Goal: Transaction & Acquisition: Subscribe to service/newsletter

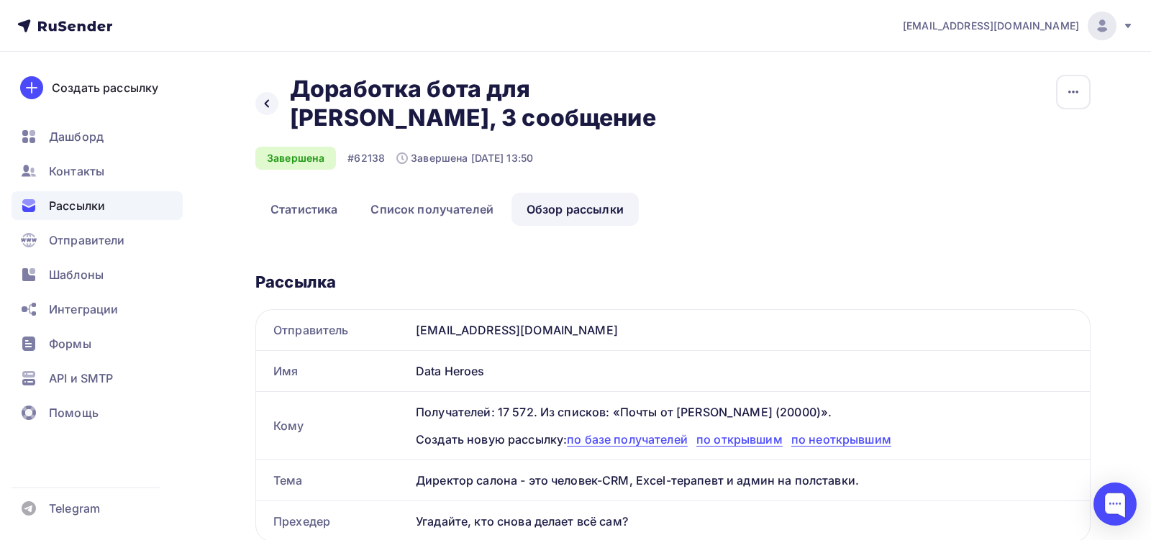
scroll to position [120, 0]
click at [269, 100] on icon at bounding box center [267, 104] width 12 height 12
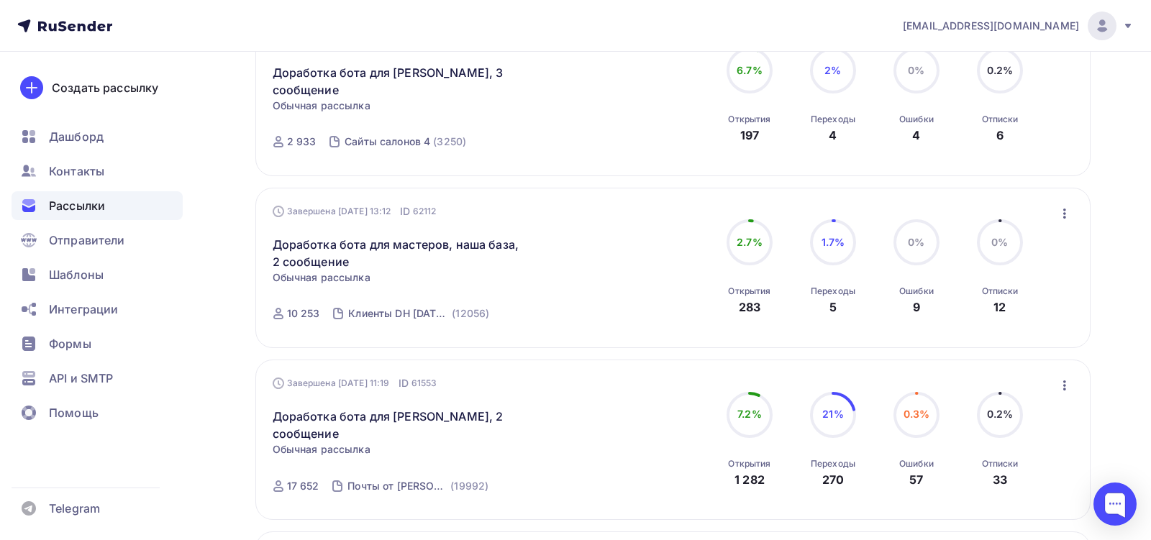
scroll to position [470, 0]
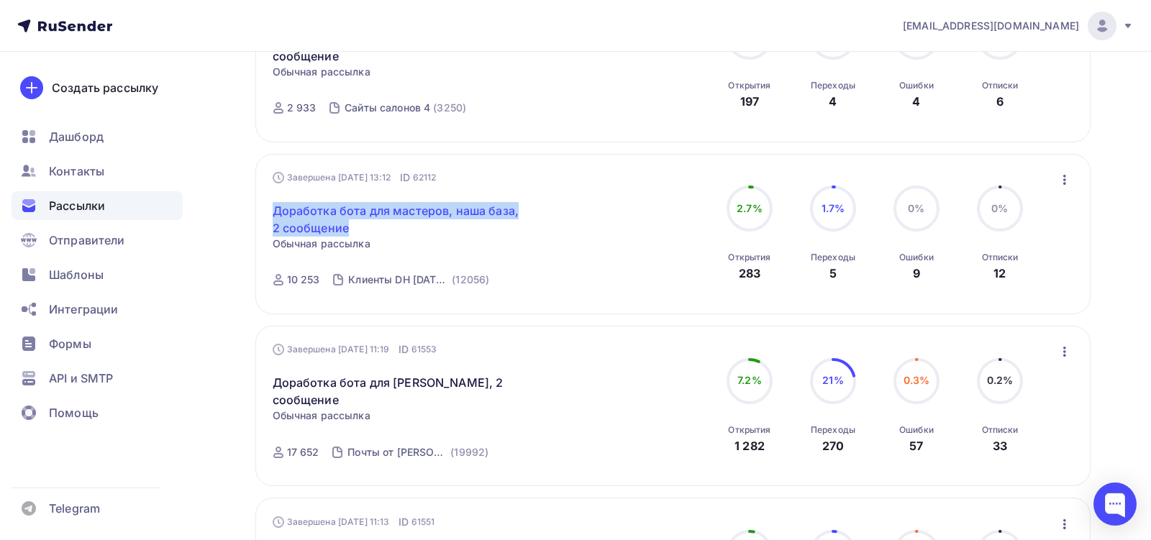
drag, startPoint x: 262, startPoint y: 204, endPoint x: 356, endPoint y: 229, distance: 97.5
click at [356, 229] on div "Завершена [DATE] 13:12 ID 62112 Доработка бота для мастеров, наша база, 2 сообщ…" at bounding box center [672, 234] width 835 height 160
copy link "Доработка бота для мастеров, наша база, 2 сообщение"
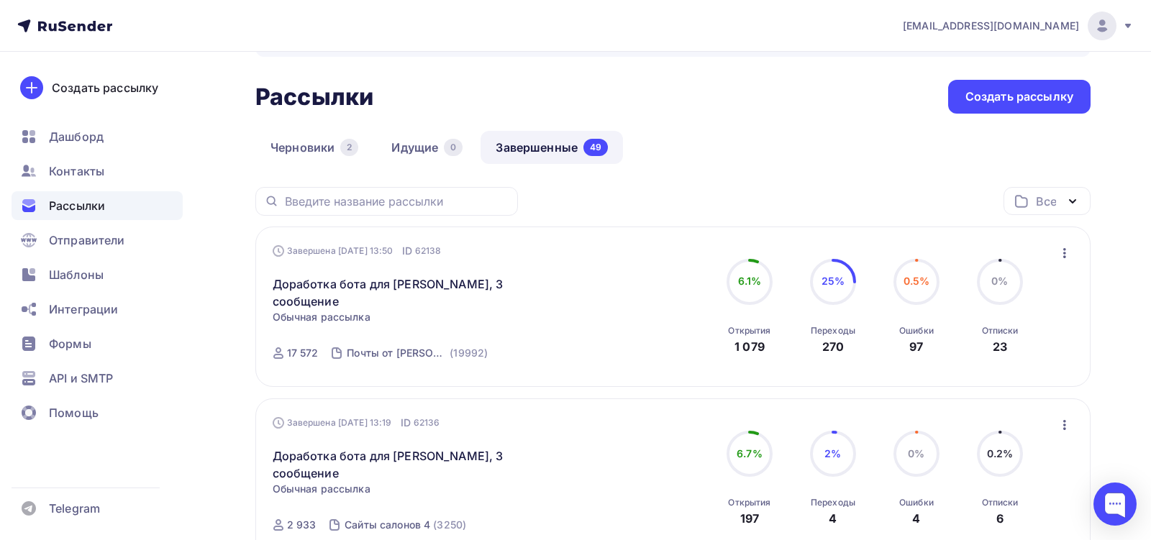
scroll to position [40, 0]
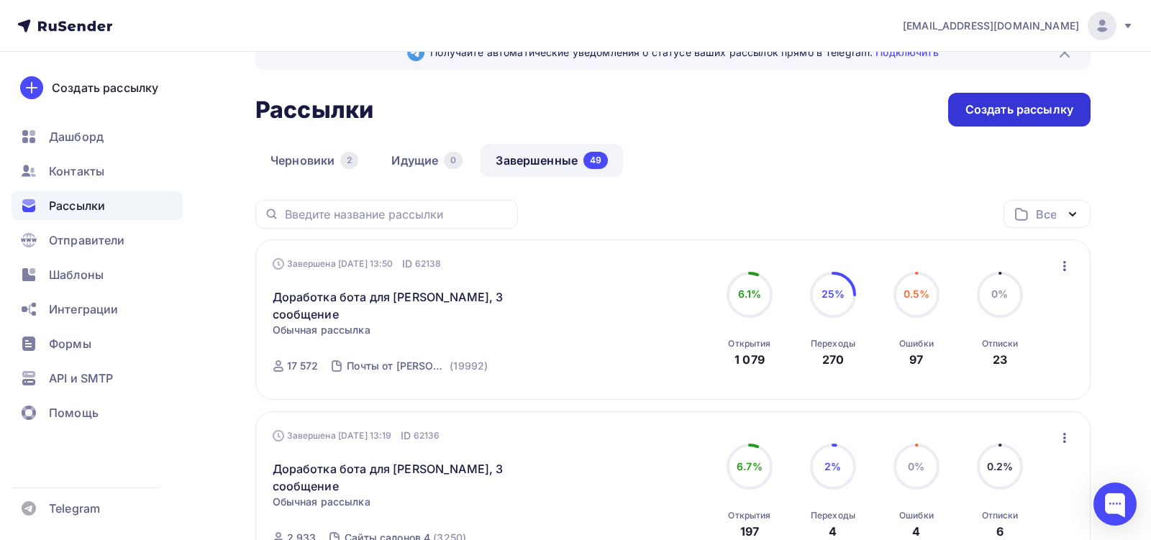
click at [970, 117] on div "Создать рассылку" at bounding box center [1019, 110] width 142 height 34
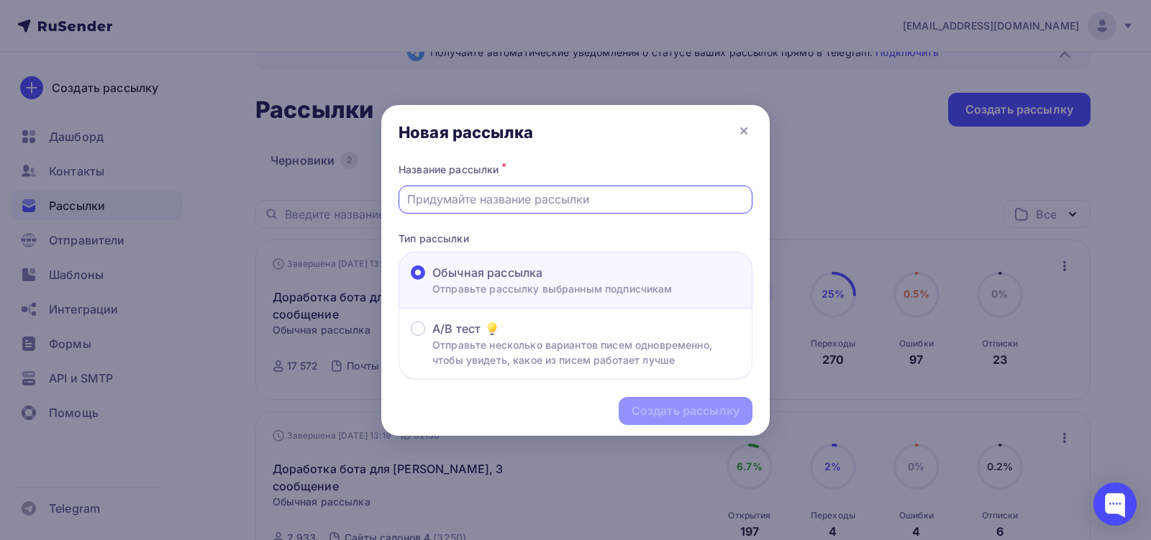
click at [504, 194] on input "text" at bounding box center [575, 199] width 337 height 17
paste input "Доработка бота для мастеров, наша база, 2 сообщение"
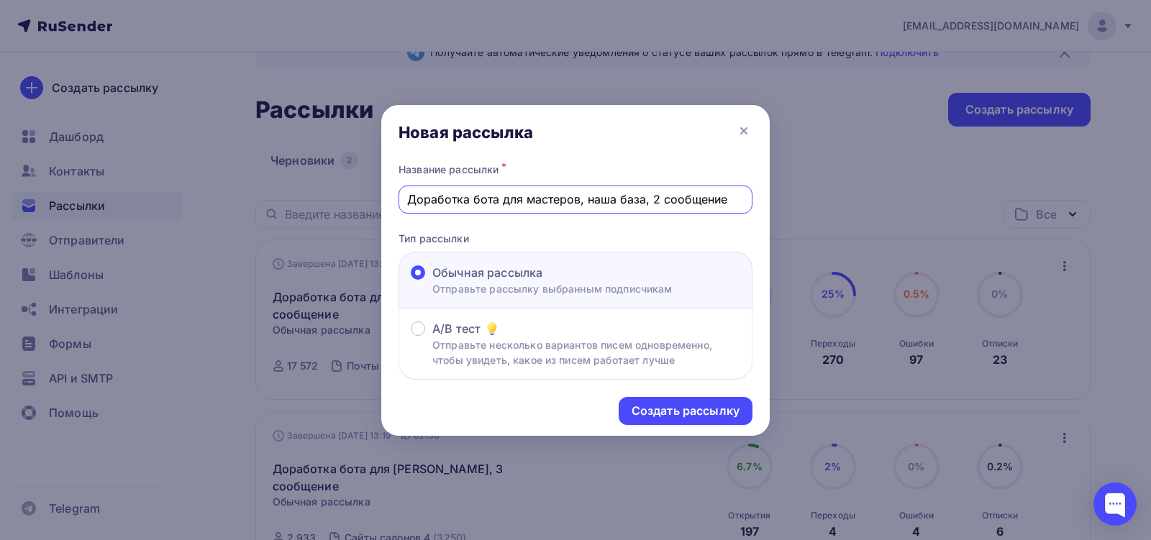
click at [655, 198] on input "Доработка бота для мастеров, наша база, 2 сообщение" at bounding box center [575, 199] width 337 height 17
type input "Доработка бота для мастеров, наша база, 4 сообщение"
click at [696, 406] on div "Создать рассылку" at bounding box center [686, 411] width 108 height 17
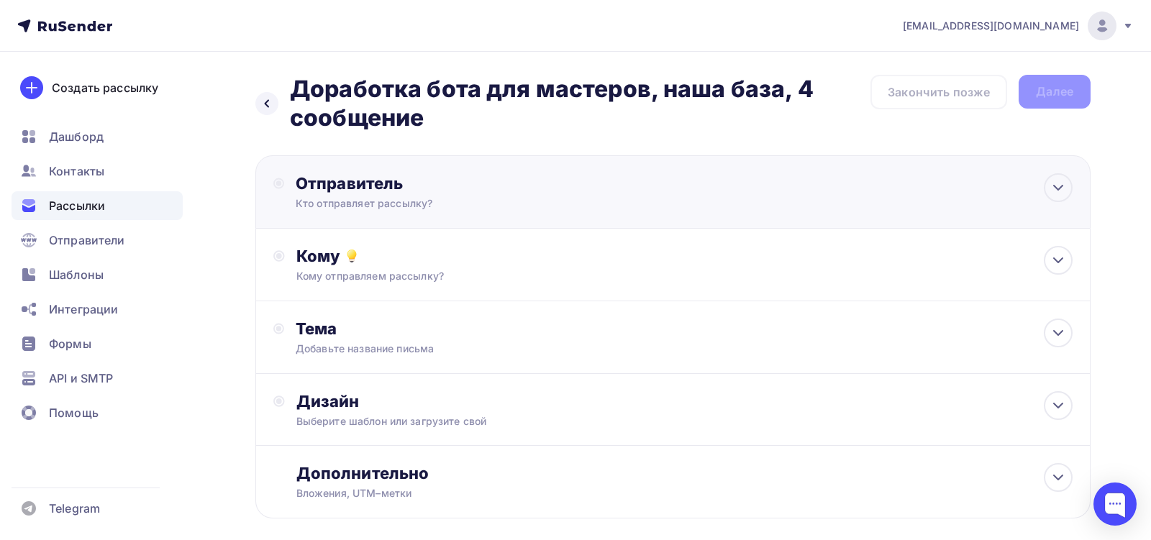
click at [583, 183] on div "Отправитель" at bounding box center [451, 183] width 311 height 20
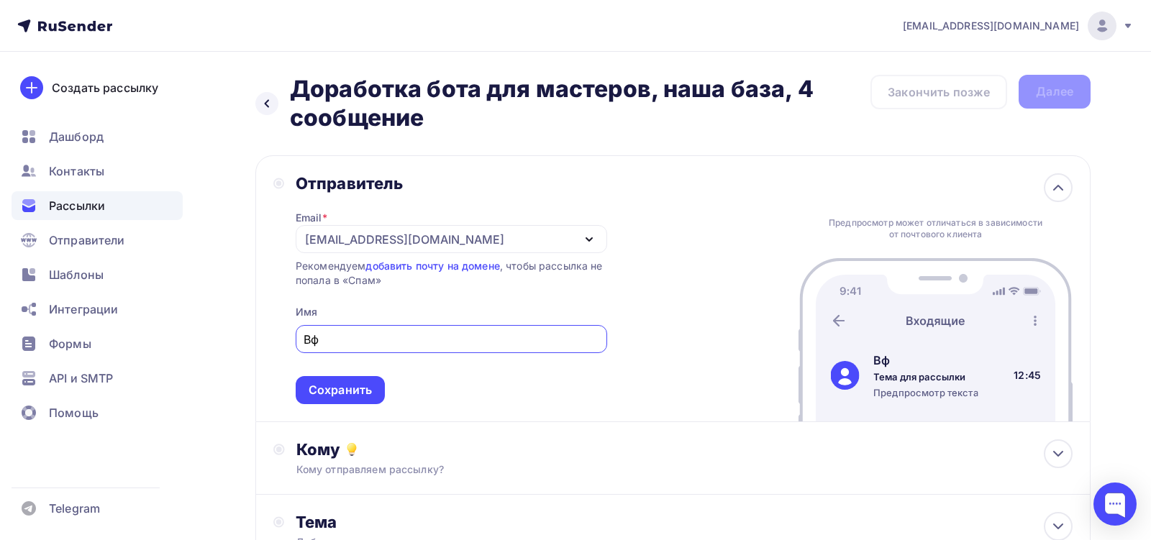
type input "В"
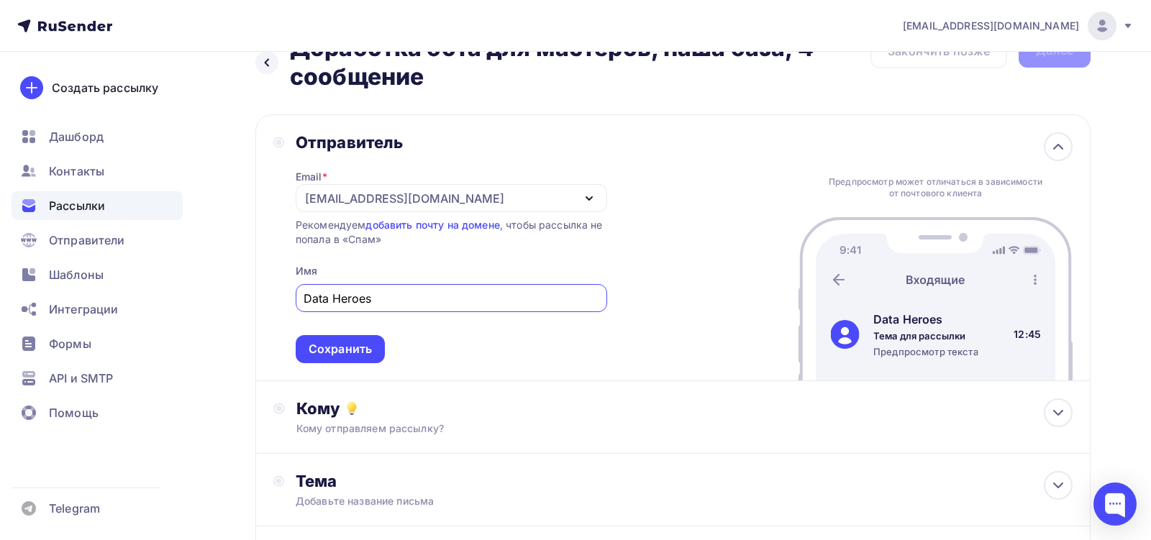
scroll to position [65, 0]
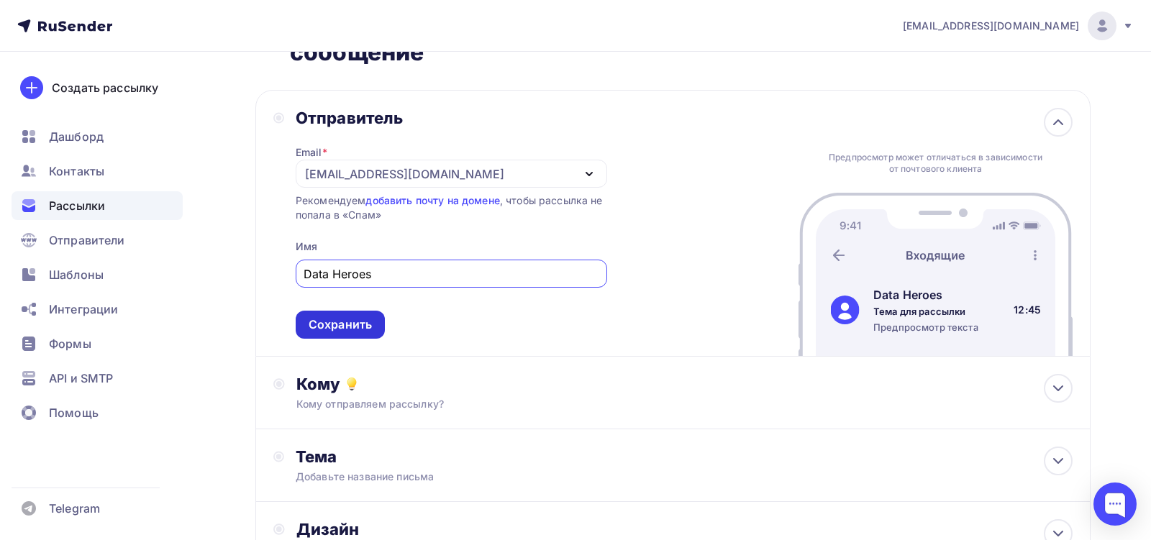
type input "Data Heroes"
click at [363, 325] on div "Сохранить" at bounding box center [340, 324] width 63 height 17
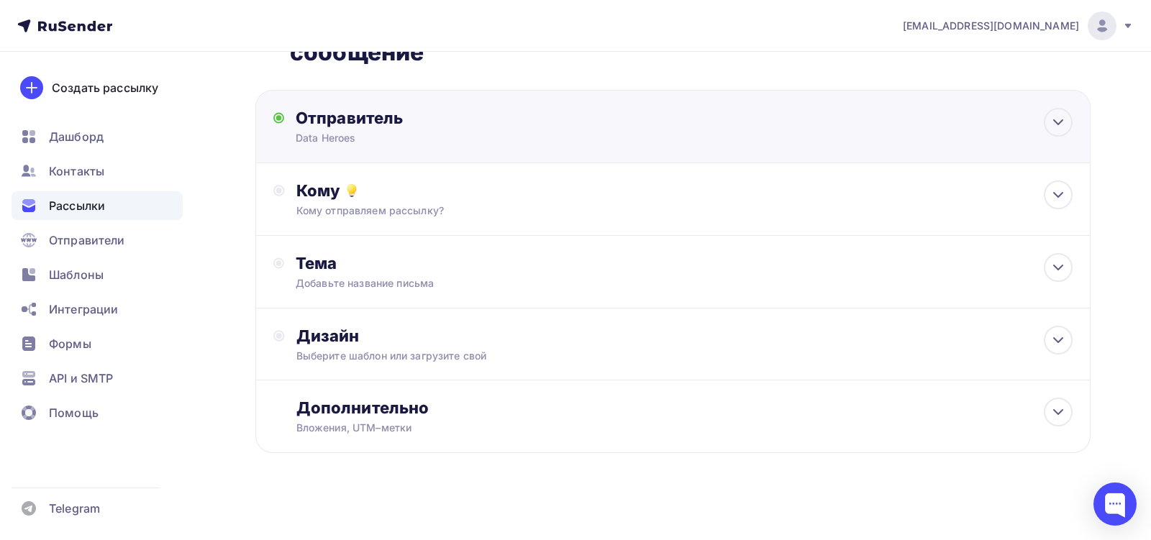
scroll to position [0, 0]
click at [406, 201] on div "Кому Кому отправляем рассылку? Списки получателей Выберите список Все списки id…" at bounding box center [684, 199] width 776 height 37
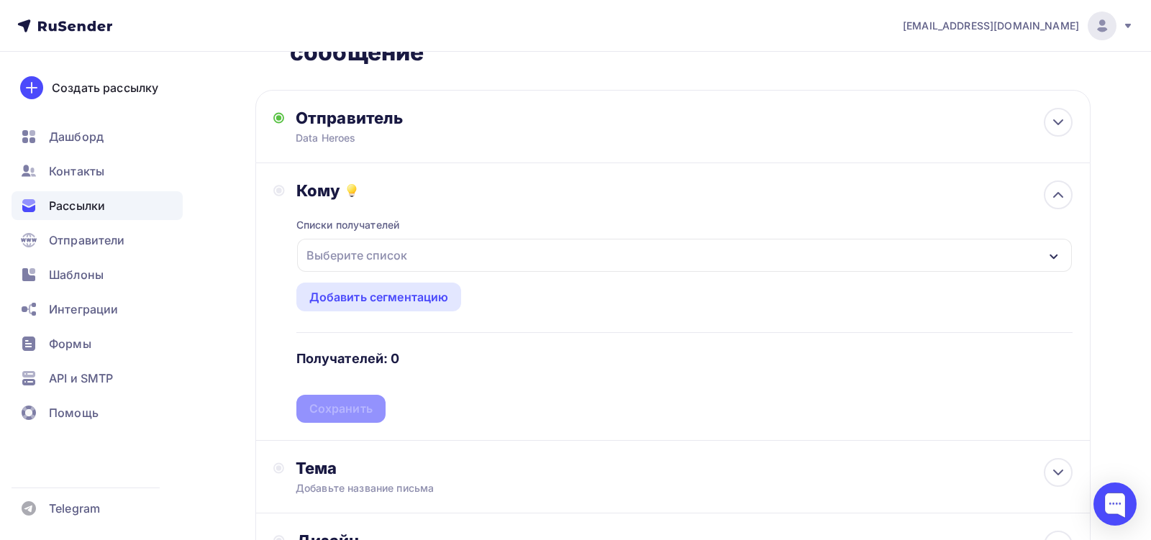
click at [404, 263] on div "Выберите список" at bounding box center [357, 255] width 112 height 26
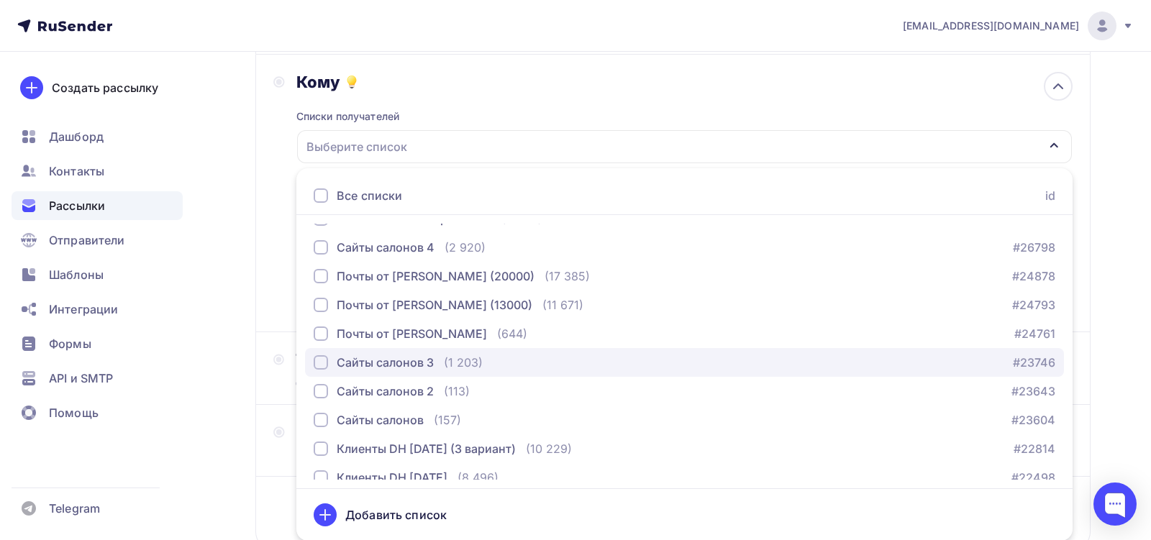
scroll to position [79, 0]
click at [409, 362] on div "Сайты салонов 3" at bounding box center [385, 360] width 97 height 17
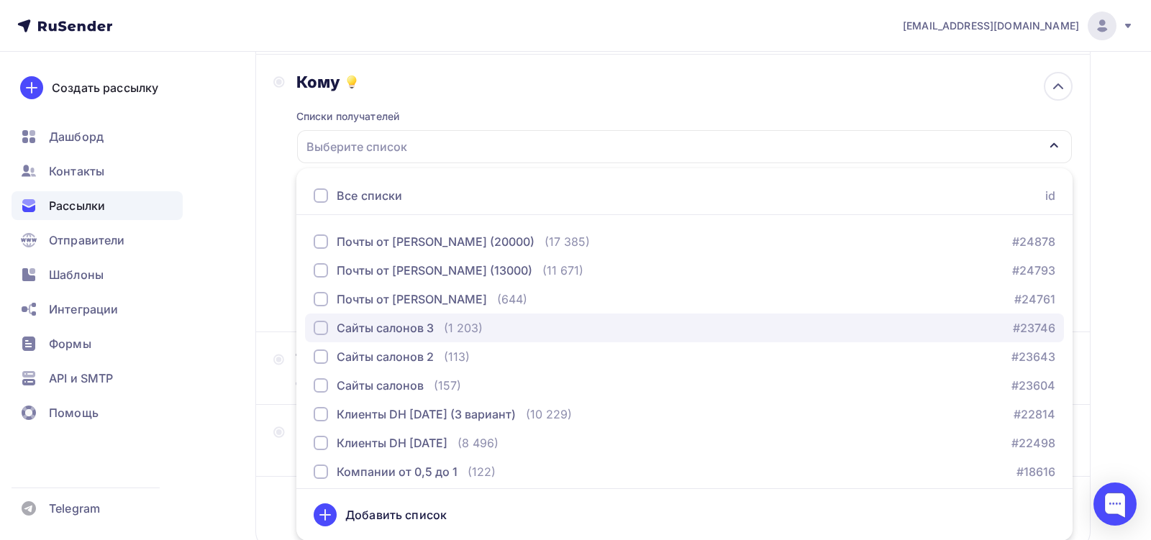
scroll to position [117, 0]
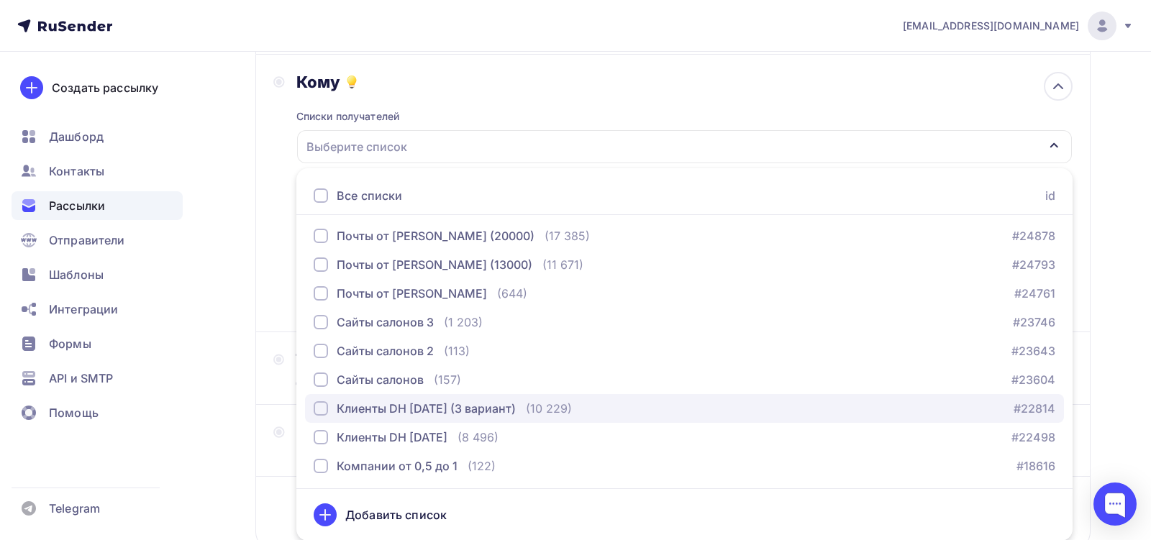
click at [417, 412] on div "Клиенты DH [DATE] (3 вариант)" at bounding box center [426, 408] width 179 height 17
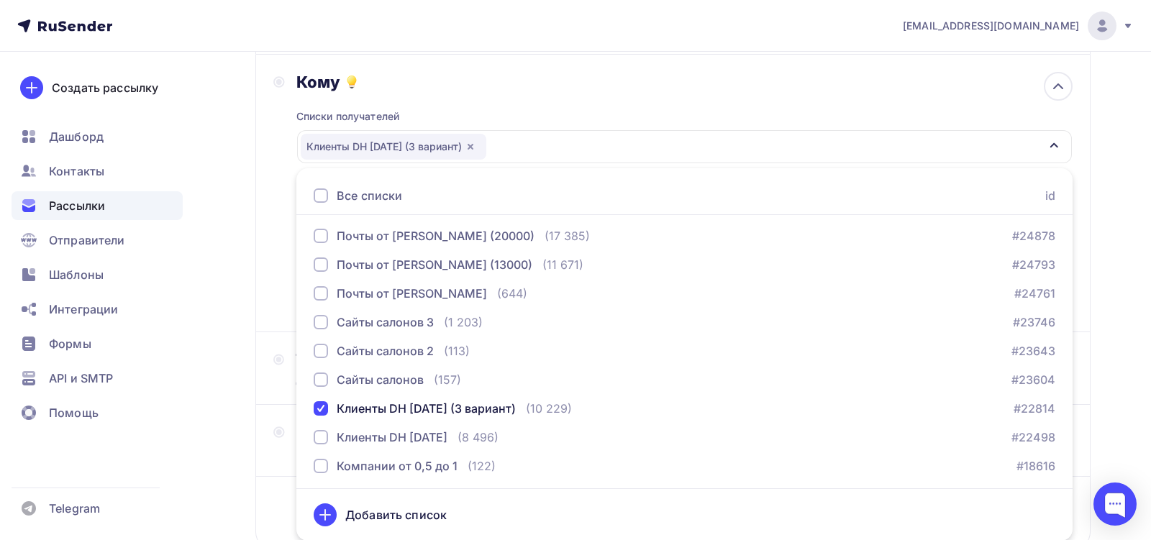
click at [222, 338] on div "Назад Доработка бота для мастеров, наша база, 4 сообщение Доработка бота для ма…" at bounding box center [575, 260] width 1151 height 765
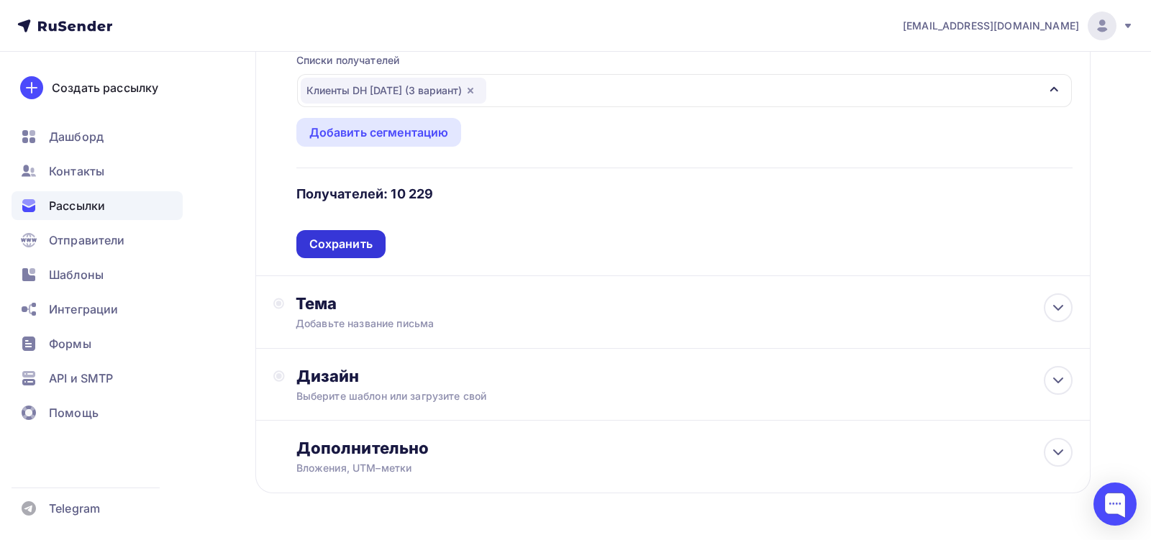
click at [350, 255] on div "Сохранить" at bounding box center [340, 244] width 89 height 28
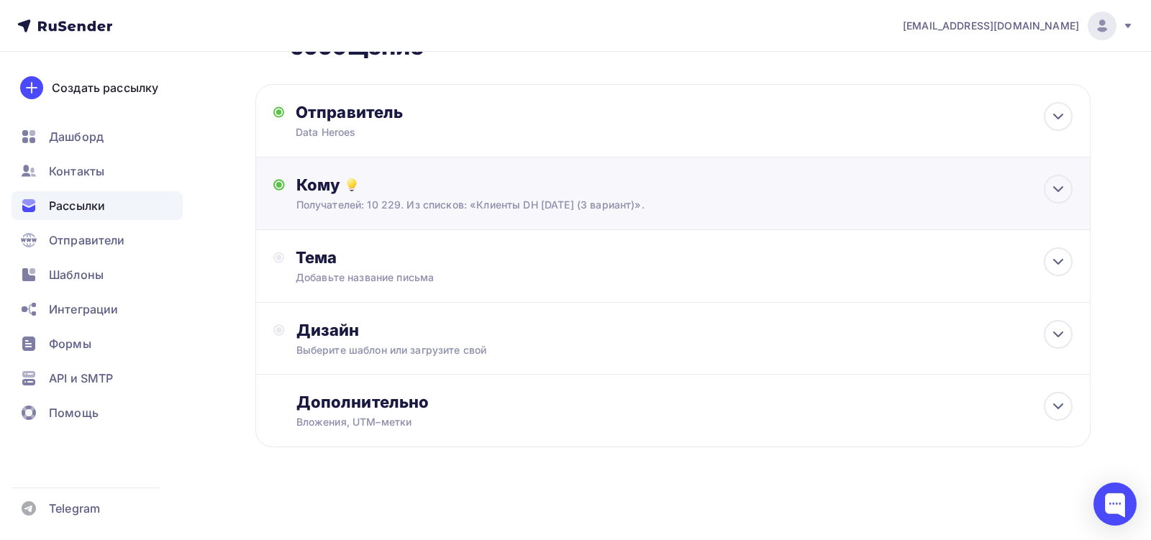
click at [350, 255] on div "Тема" at bounding box center [438, 257] width 284 height 20
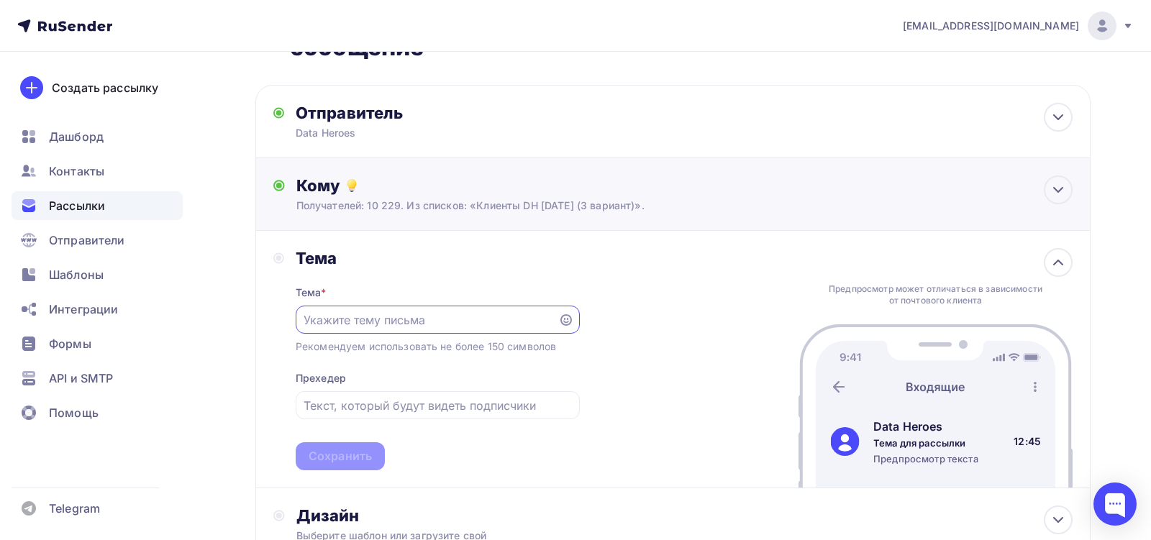
scroll to position [0, 0]
paste input "Уроки для мастеров: 20:00, директор, [PERSON_NAME] и отчаяние ☕️"
type input "Уроки для мастеров: 20:00, директор, [PERSON_NAME] и отчаяние ☕️"
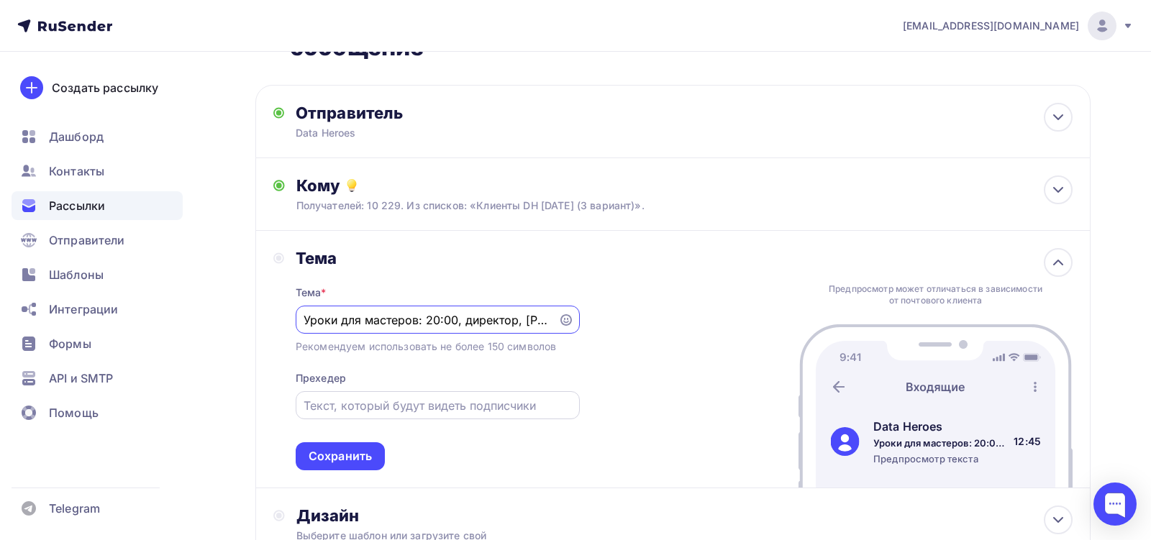
click at [397, 408] on input "text" at bounding box center [438, 405] width 268 height 17
paste input "А потом мы сделали Data Heroes, и в салонах стало чуть спокойнее."
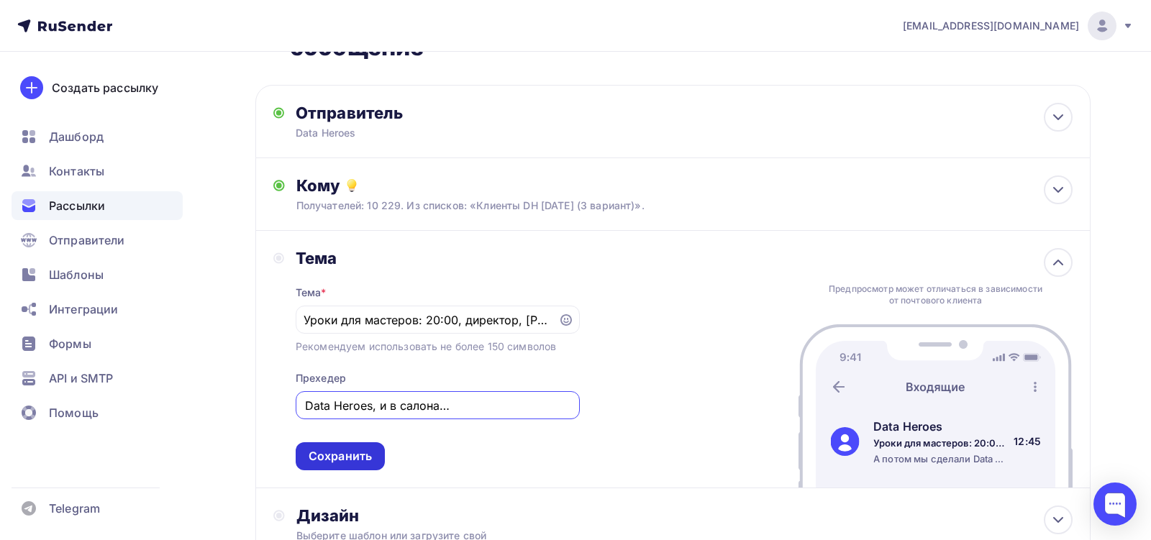
type input "А потом мы сделали Data Heroes, и в салонах стало чуть спокойнее"
click at [339, 465] on div "Сохранить" at bounding box center [340, 456] width 89 height 28
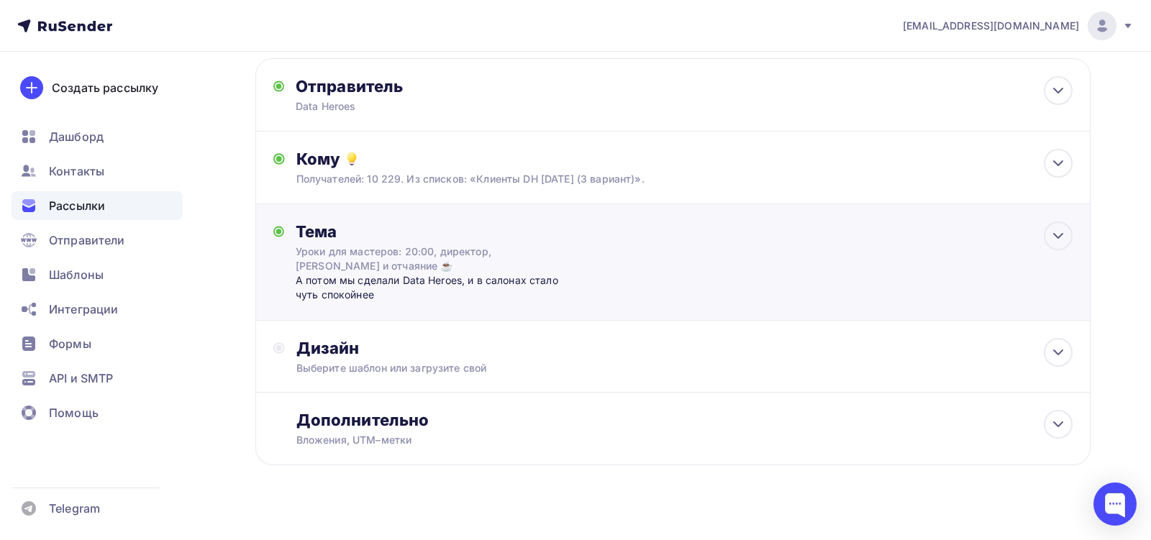
scroll to position [115, 0]
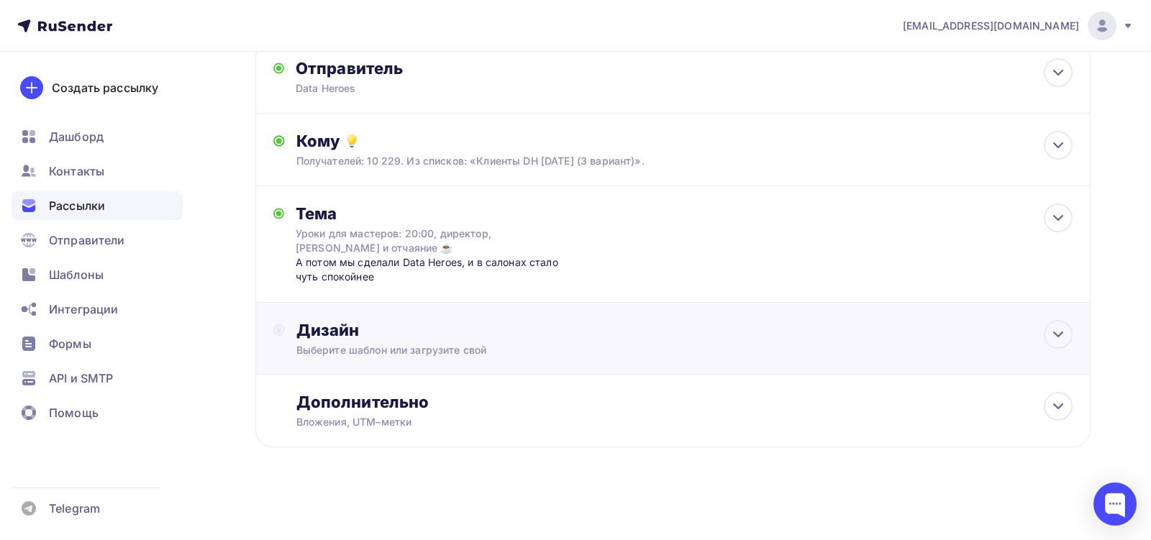
click at [368, 330] on div "Дизайн" at bounding box center [684, 330] width 776 height 20
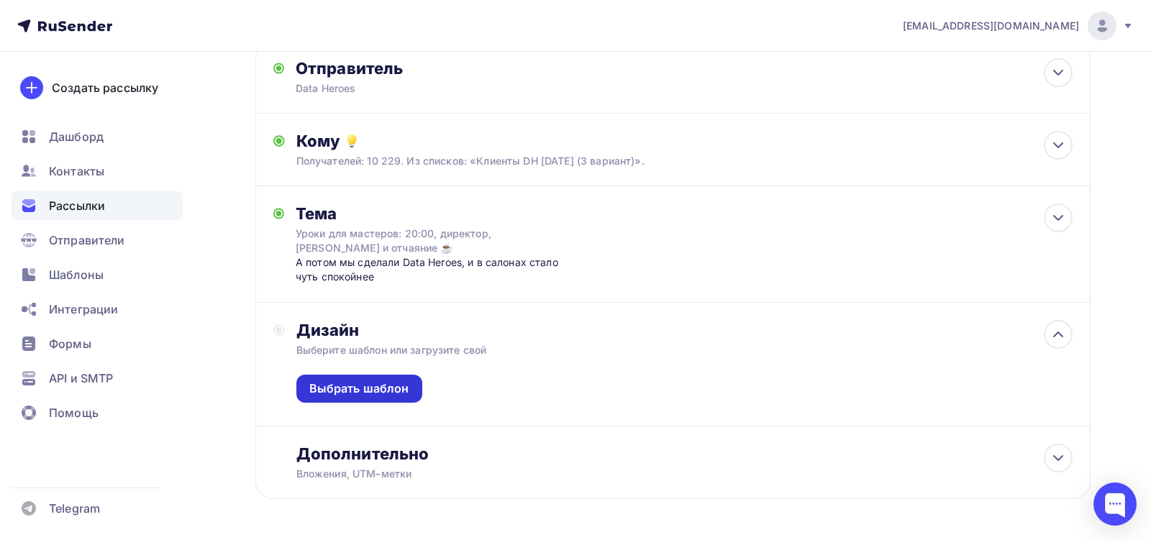
click at [370, 384] on div "Выбрать шаблон" at bounding box center [359, 388] width 100 height 17
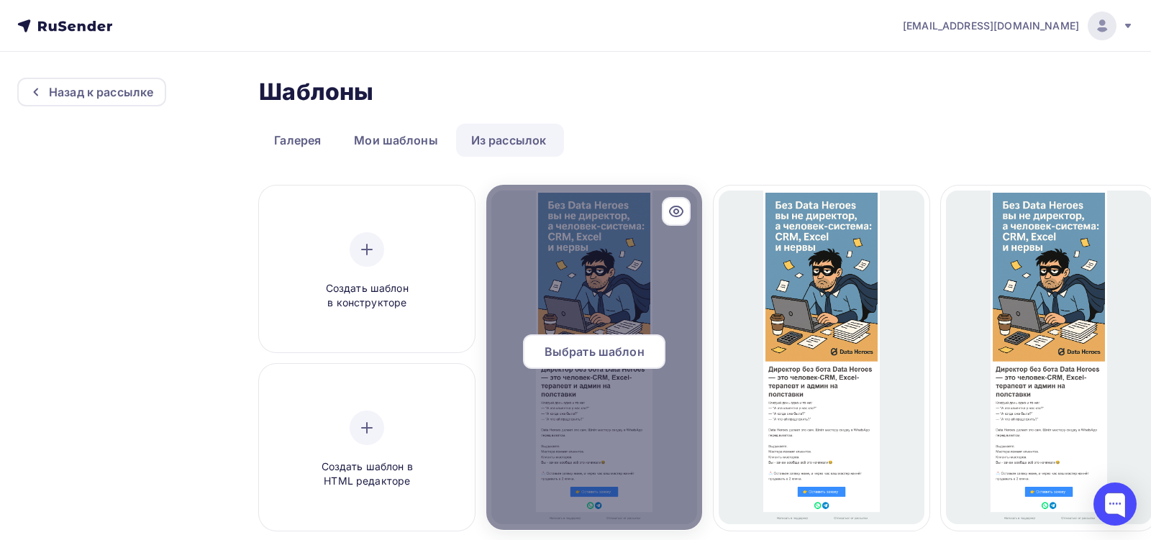
click at [575, 356] on span "Выбрать шаблон" at bounding box center [594, 351] width 100 height 17
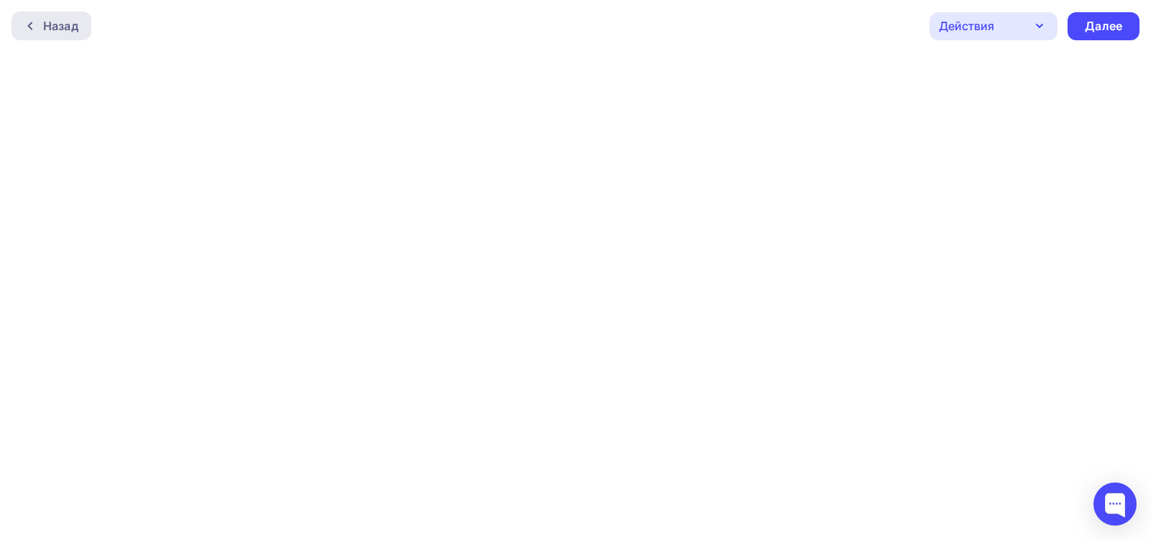
click at [30, 24] on icon at bounding box center [30, 26] width 12 height 12
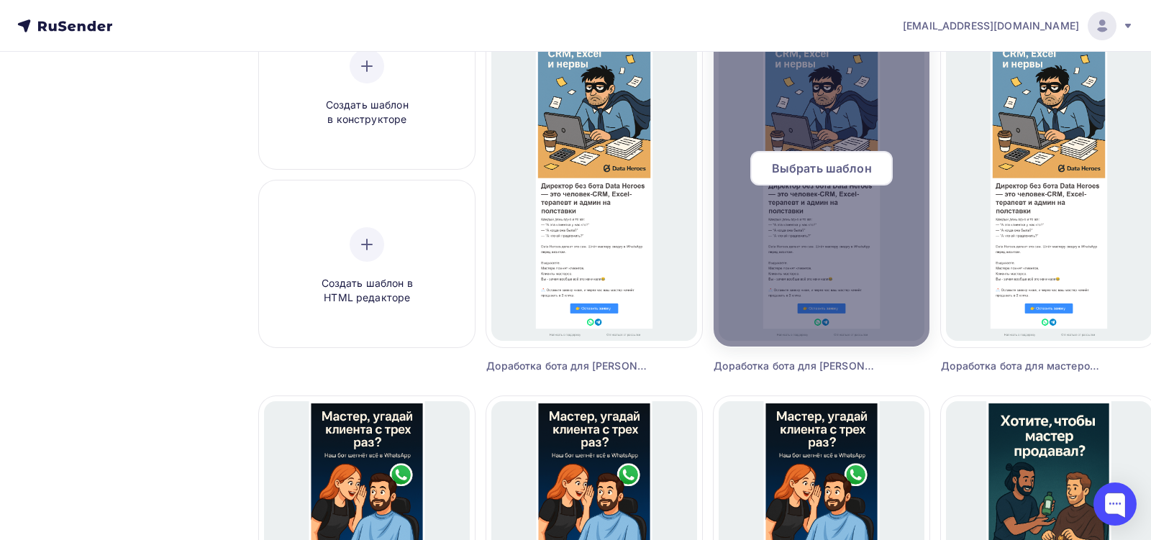
scroll to position [184, 0]
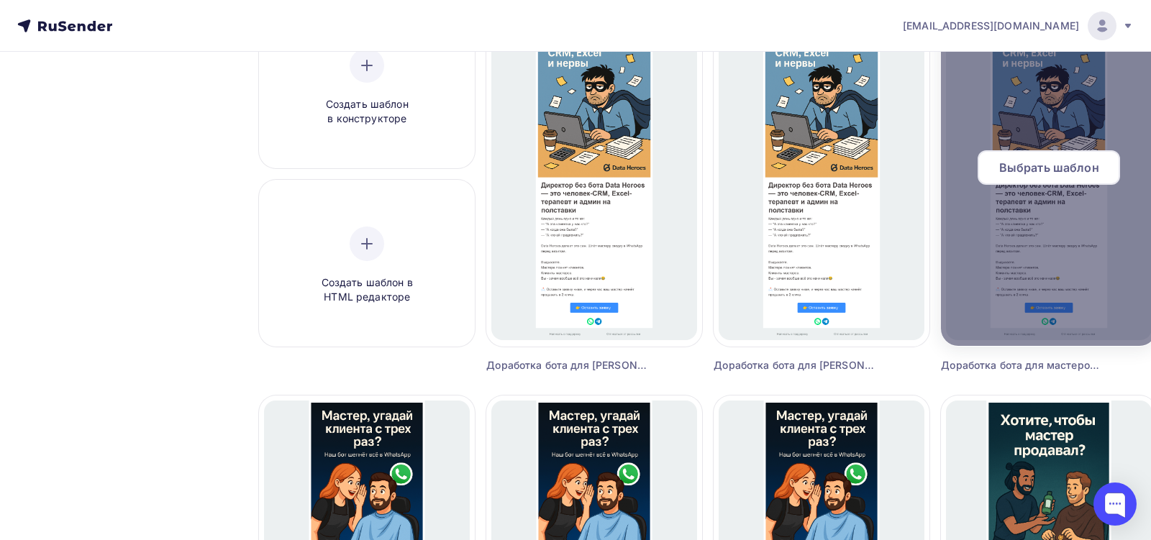
click at [1060, 167] on span "Выбрать шаблон" at bounding box center [1049, 167] width 100 height 17
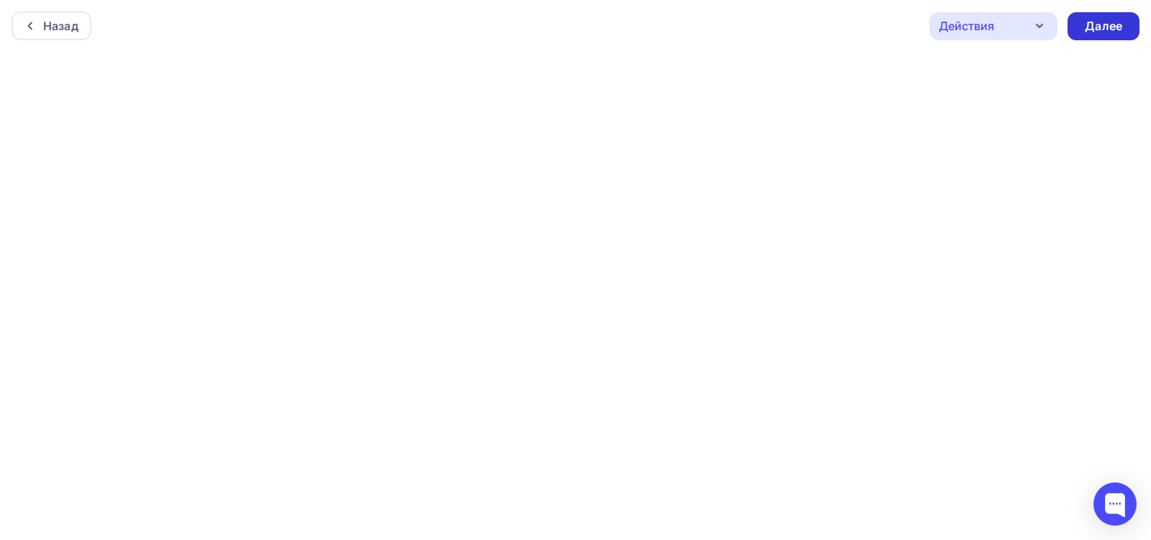
click at [1090, 22] on div "Далее" at bounding box center [1103, 26] width 37 height 17
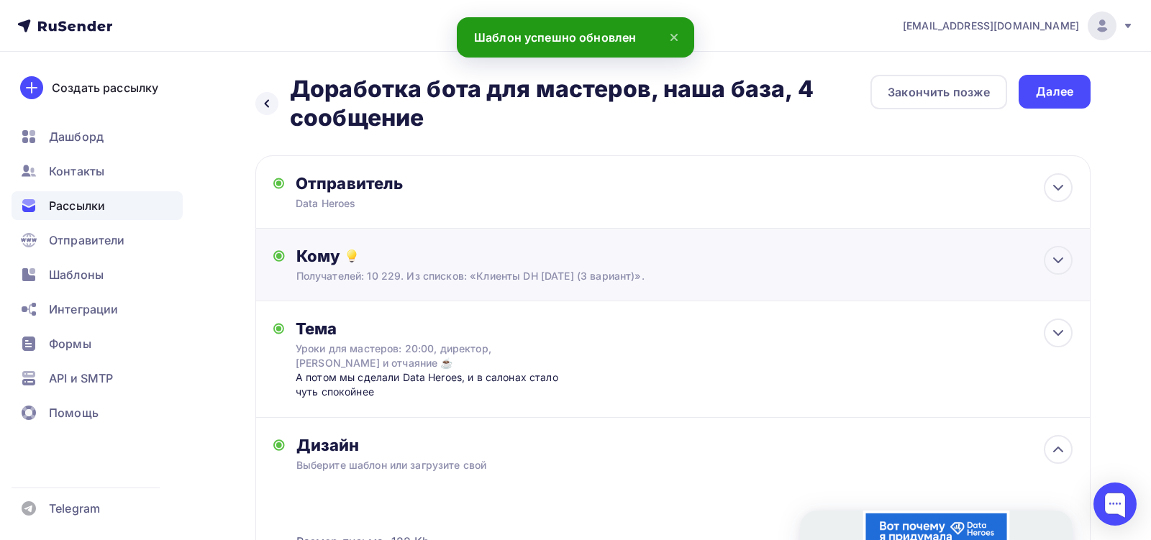
click at [568, 271] on div "Получателей: 10 229. Из списков: «Клиенты DH [DATE] (3 вариант)»." at bounding box center [645, 276] width 699 height 14
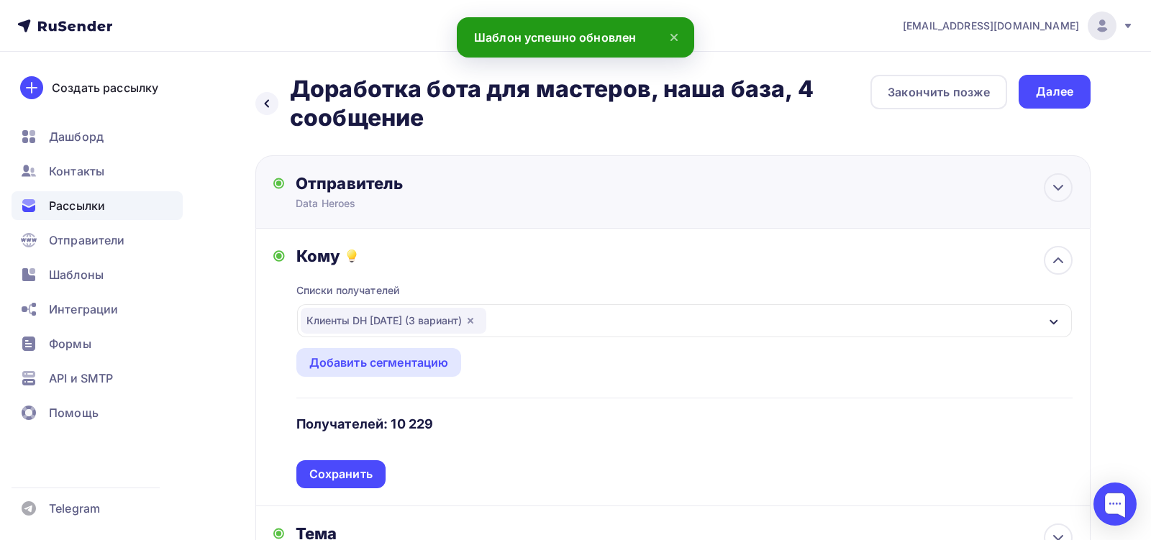
click at [509, 188] on div "Отправитель" at bounding box center [451, 183] width 311 height 20
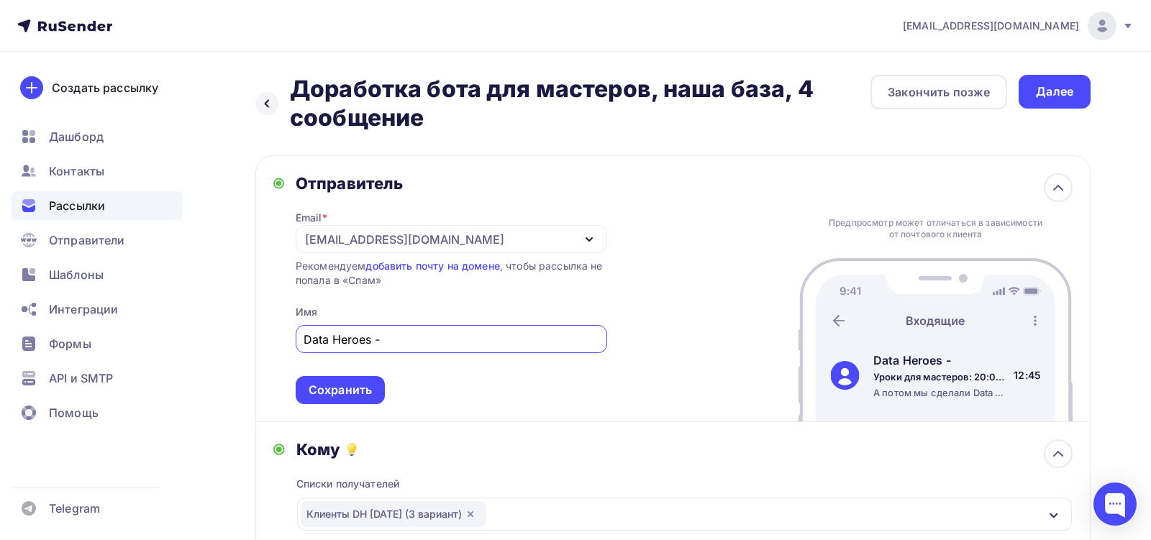
drag, startPoint x: 373, startPoint y: 339, endPoint x: 301, endPoint y: 339, distance: 71.2
click at [301, 339] on div "Data Heroes -" at bounding box center [451, 339] width 311 height 28
click at [309, 342] on input "Data Heroes -" at bounding box center [451, 339] width 295 height 17
click at [309, 341] on input "Data Heroes -" at bounding box center [451, 339] width 295 height 17
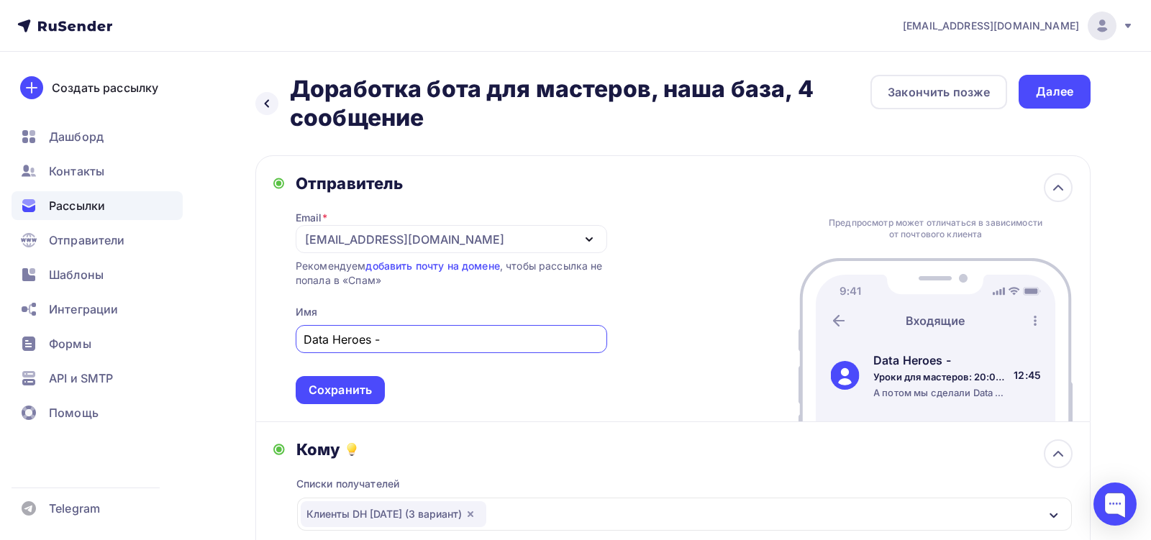
click at [304, 338] on input "Data Heroes -" at bounding box center [451, 339] width 295 height 17
click at [473, 338] on input "[PERSON_NAME], директор Data Heroes -" at bounding box center [451, 339] width 295 height 17
click at [491, 339] on input "[PERSON_NAME], директор Data Heroes -" at bounding box center [451, 339] width 295 height 17
type input "[PERSON_NAME], директор Data Heroes"
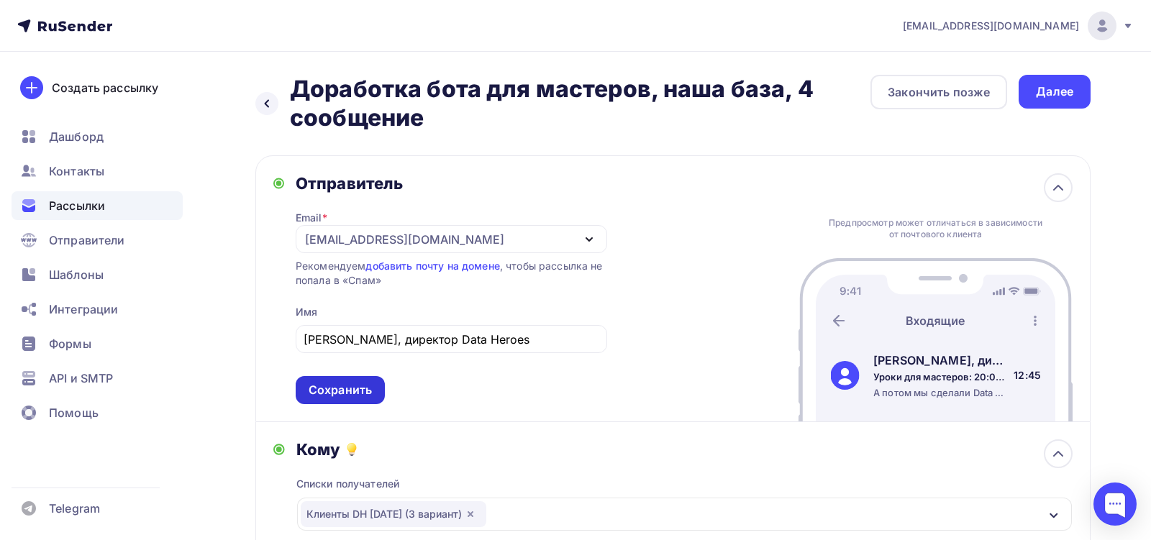
click at [360, 384] on div "Сохранить" at bounding box center [340, 390] width 63 height 17
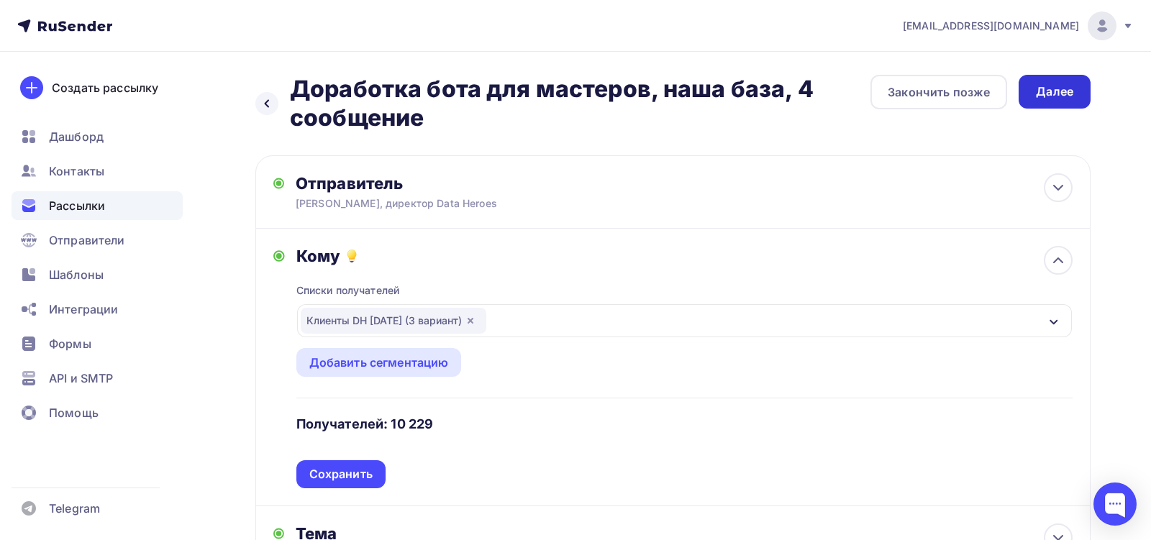
click at [1066, 91] on div "Далее" at bounding box center [1054, 91] width 37 height 17
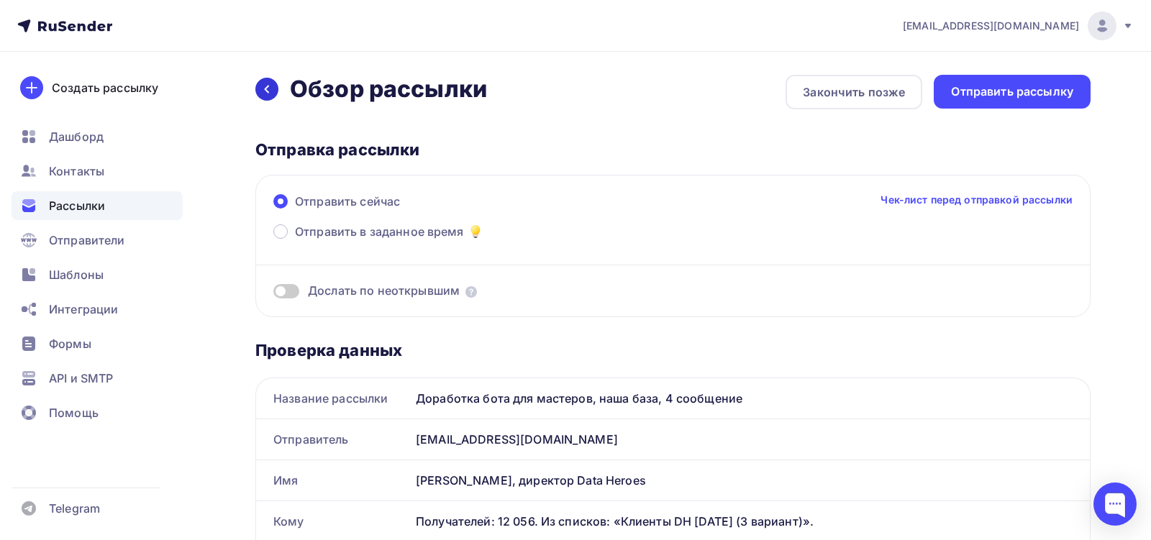
click at [258, 88] on div at bounding box center [266, 89] width 23 height 23
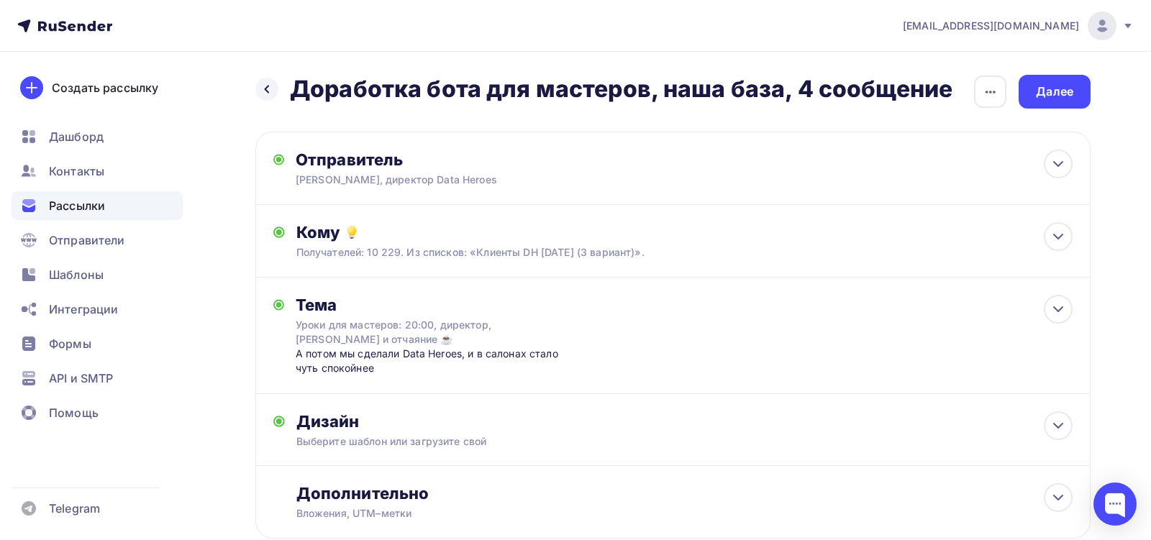
scroll to position [91, 0]
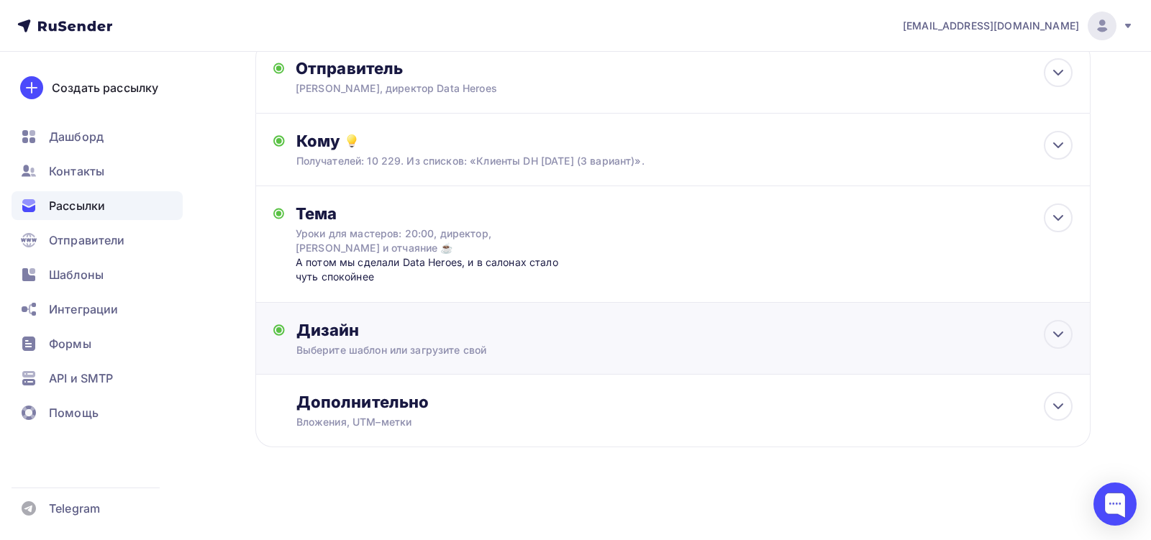
click at [409, 353] on div "Выберите шаблон или загрузите свой" at bounding box center [645, 350] width 699 height 14
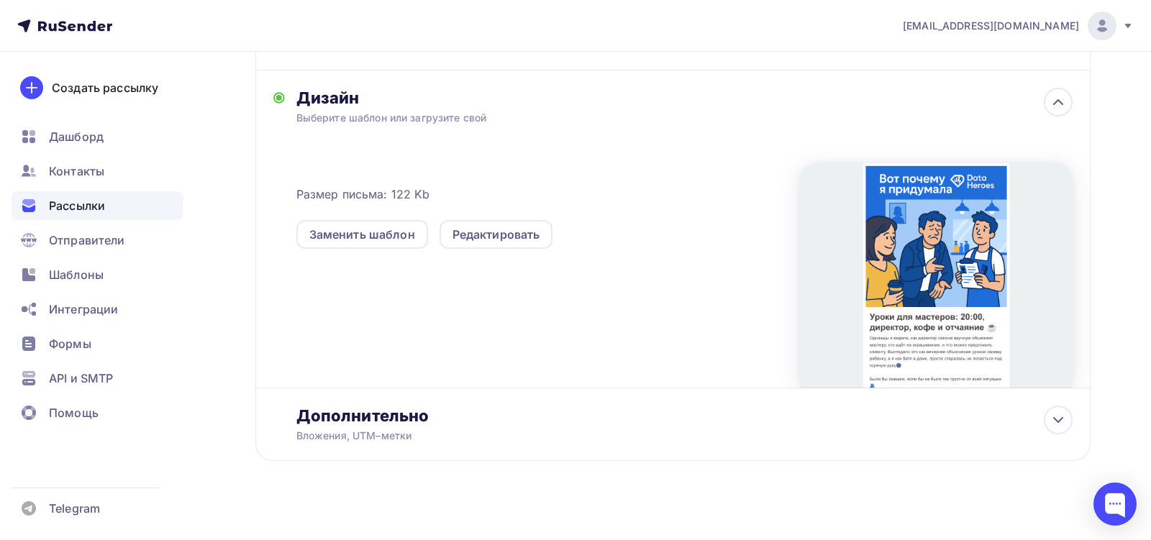
scroll to position [337, 0]
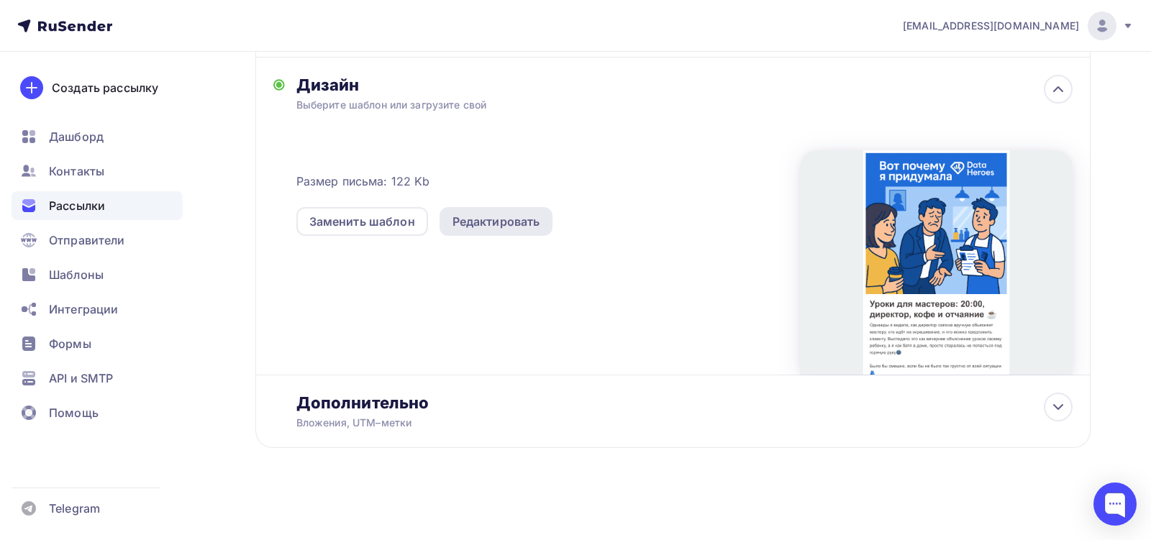
click at [460, 222] on div "Редактировать" at bounding box center [496, 221] width 88 height 17
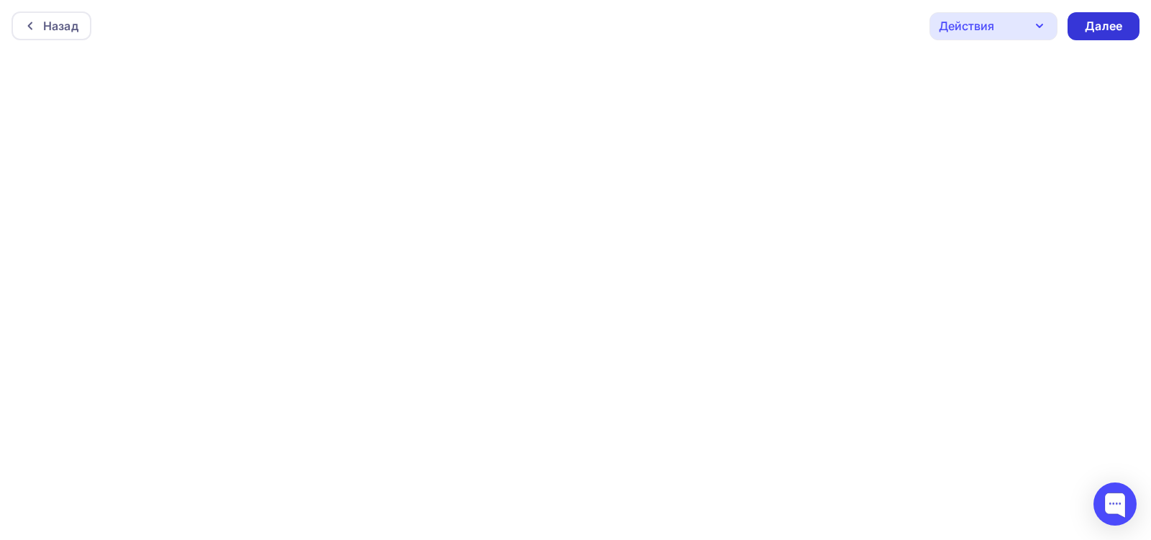
click at [1072, 35] on div "Далее" at bounding box center [1103, 26] width 72 height 28
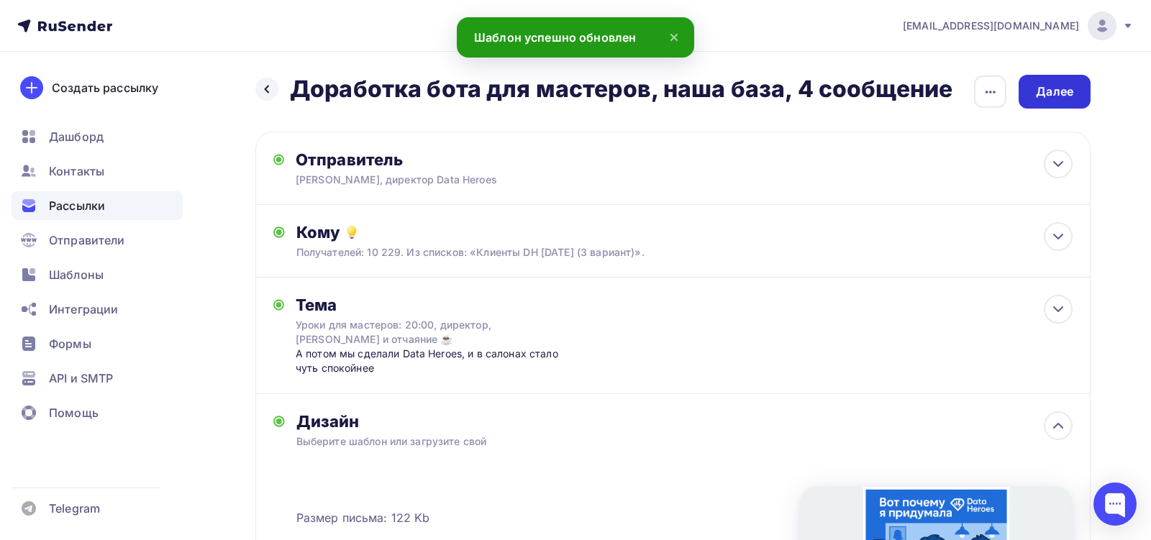
click at [1047, 88] on div "Далее" at bounding box center [1054, 91] width 37 height 17
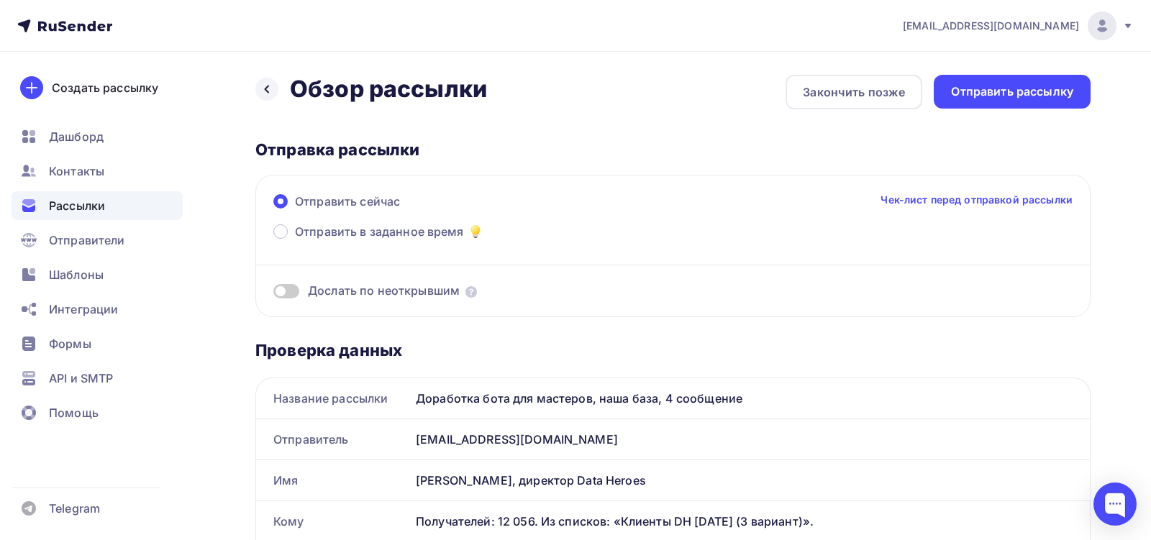
click at [419, 220] on div "Отправить сейчас Чек-лист перед отправкой рассылки" at bounding box center [672, 208] width 799 height 30
click at [417, 229] on span "Отправить в заданное время" at bounding box center [379, 231] width 169 height 17
click at [295, 240] on input "Отправить в заданное время" at bounding box center [295, 240] width 0 height 0
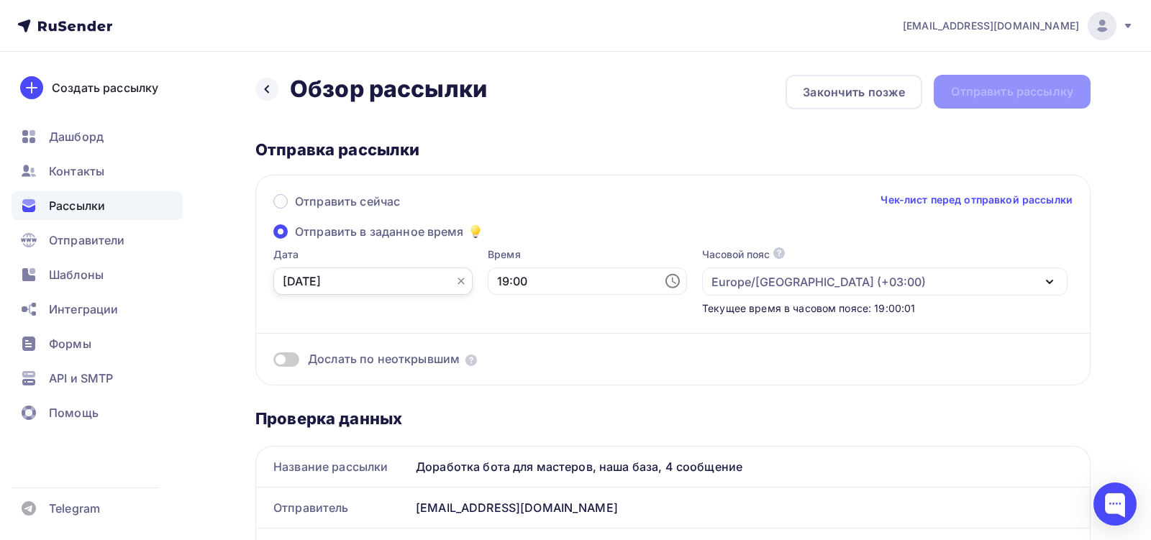
click at [368, 281] on input "[DATE]" at bounding box center [372, 281] width 199 height 27
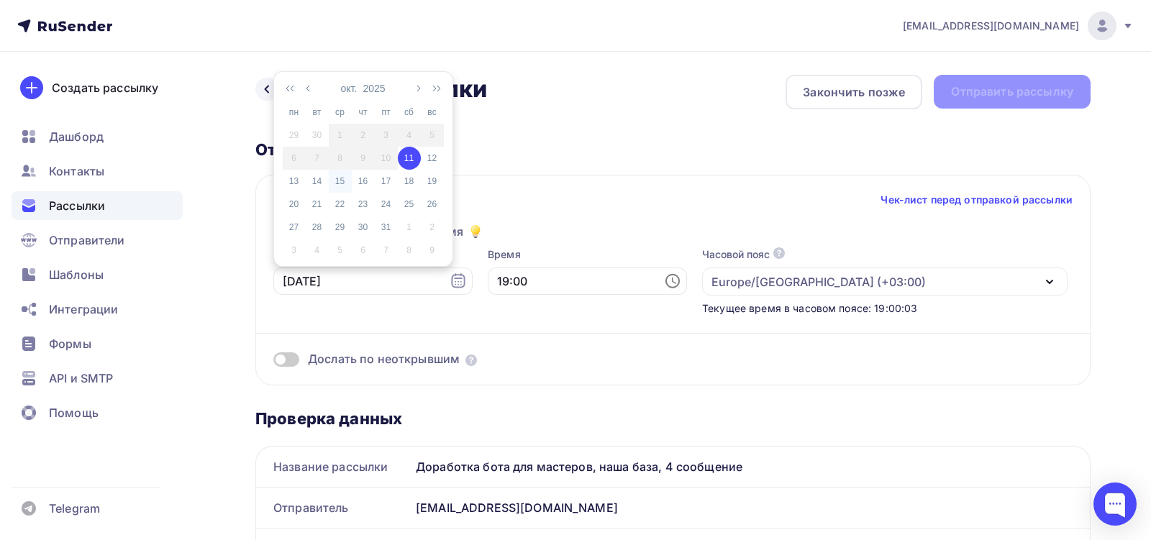
click at [345, 179] on div "15" at bounding box center [340, 181] width 23 height 13
type input "[DATE]"
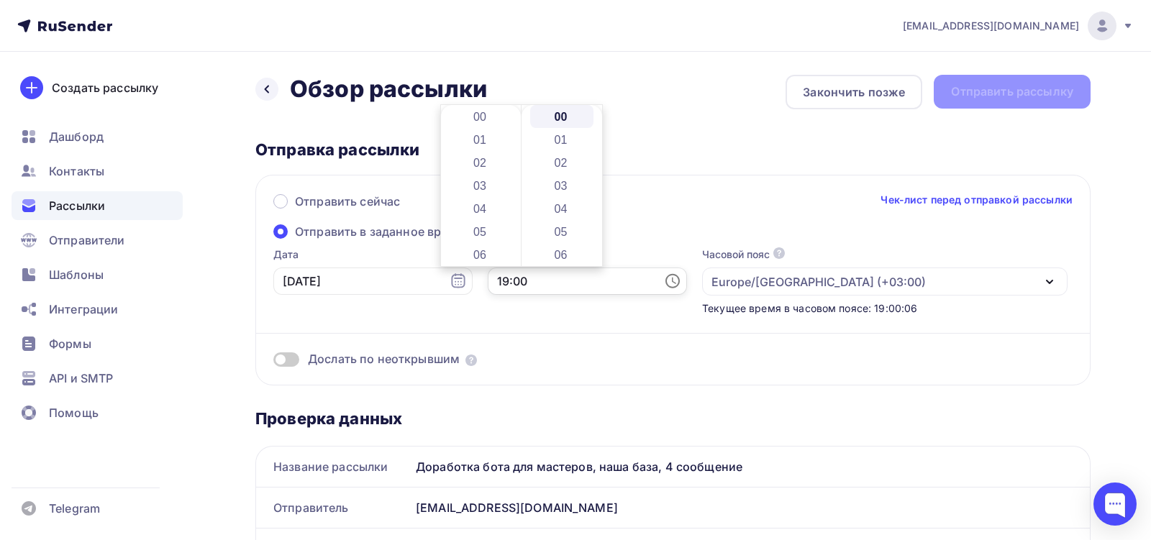
scroll to position [437, 0]
click at [502, 282] on input "19:00" at bounding box center [587, 281] width 199 height 27
click at [567, 170] on li "08" at bounding box center [561, 181] width 63 height 23
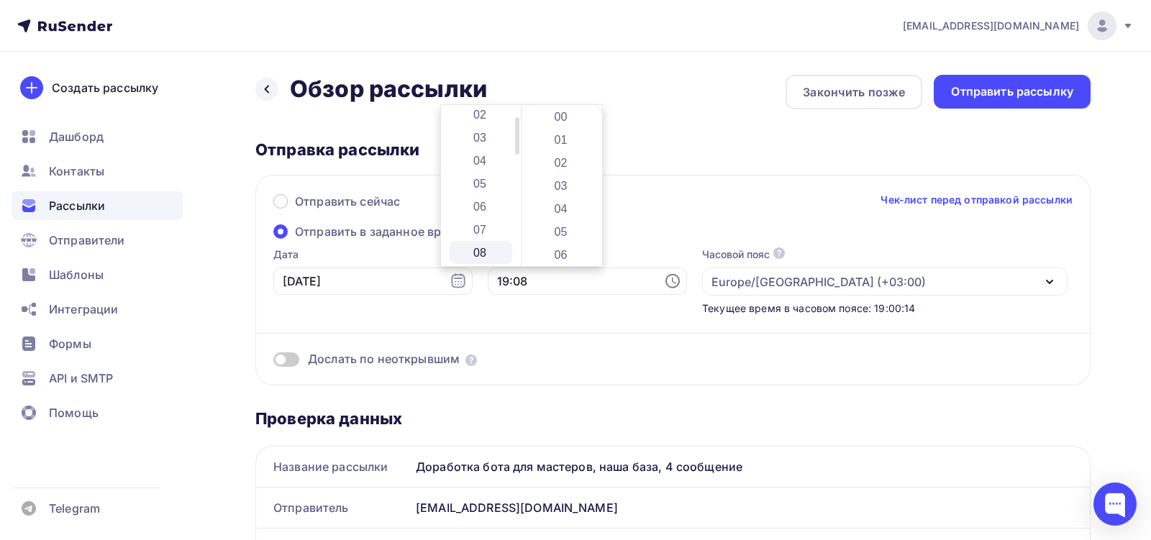
click at [490, 256] on li "08" at bounding box center [481, 252] width 63 height 23
type input "08:08"
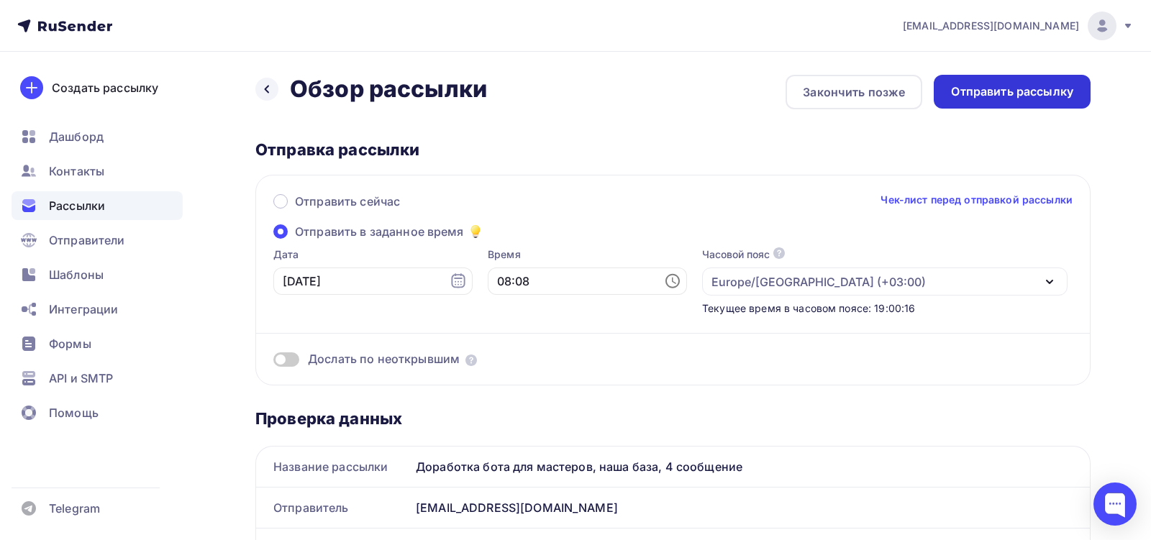
click at [994, 92] on div "Отправить рассылку" at bounding box center [1012, 91] width 122 height 17
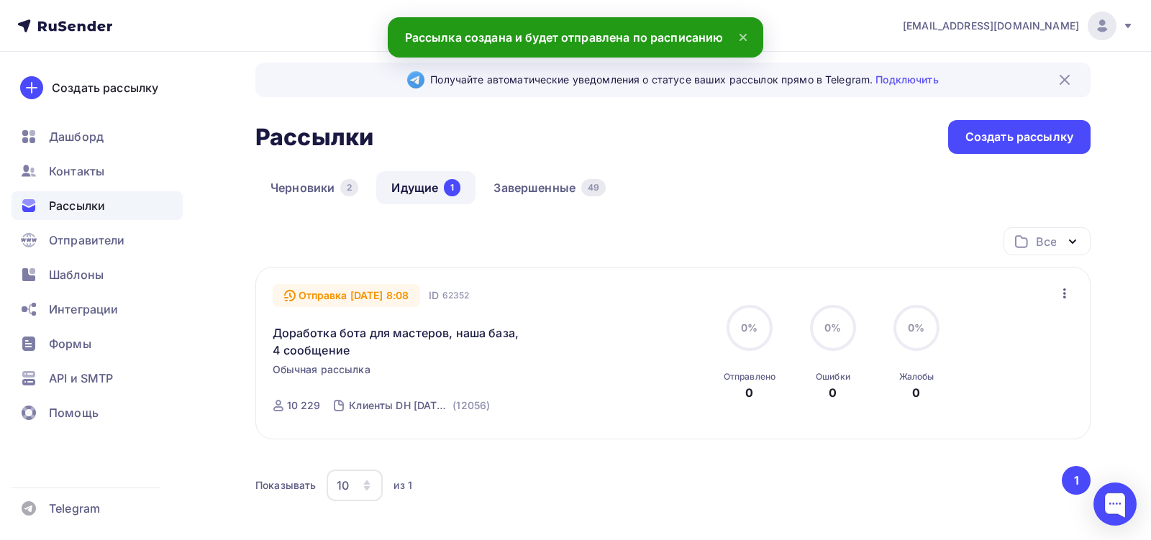
scroll to position [17, 0]
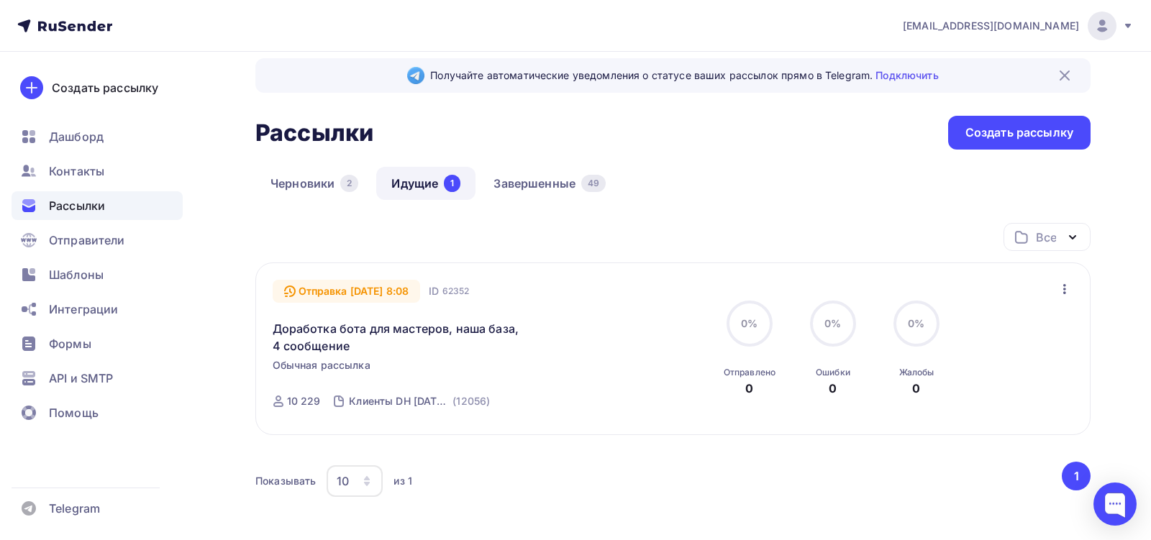
click at [1074, 484] on button "1" at bounding box center [1076, 476] width 29 height 29
click at [1111, 501] on div at bounding box center [1114, 504] width 43 height 43
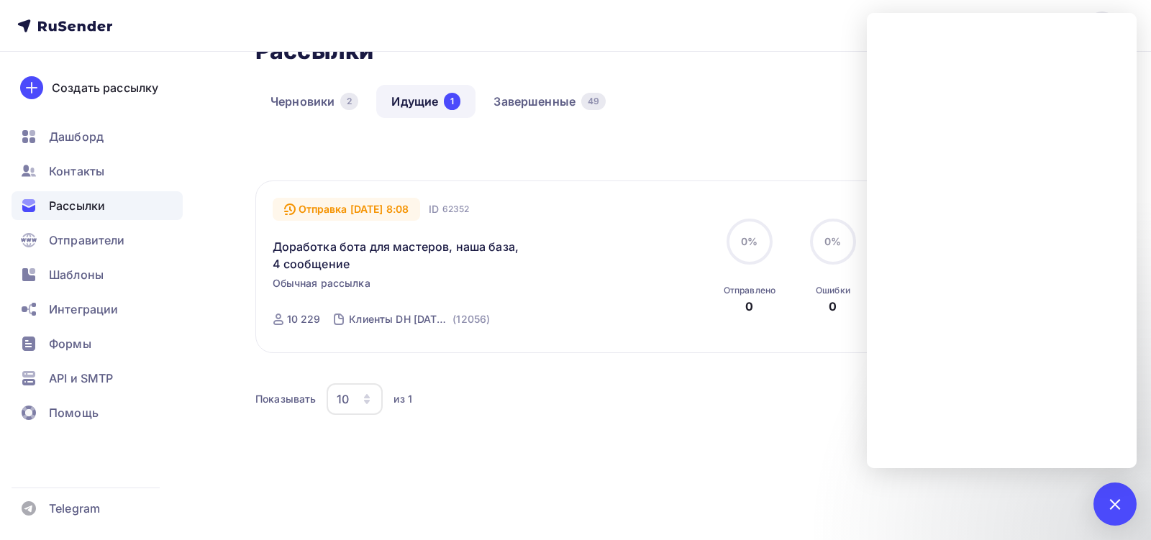
scroll to position [101, 0]
click at [390, 222] on div "Доработка бота для мастеров, наша база, 4 сообщение" at bounding box center [437, 244] width 328 height 52
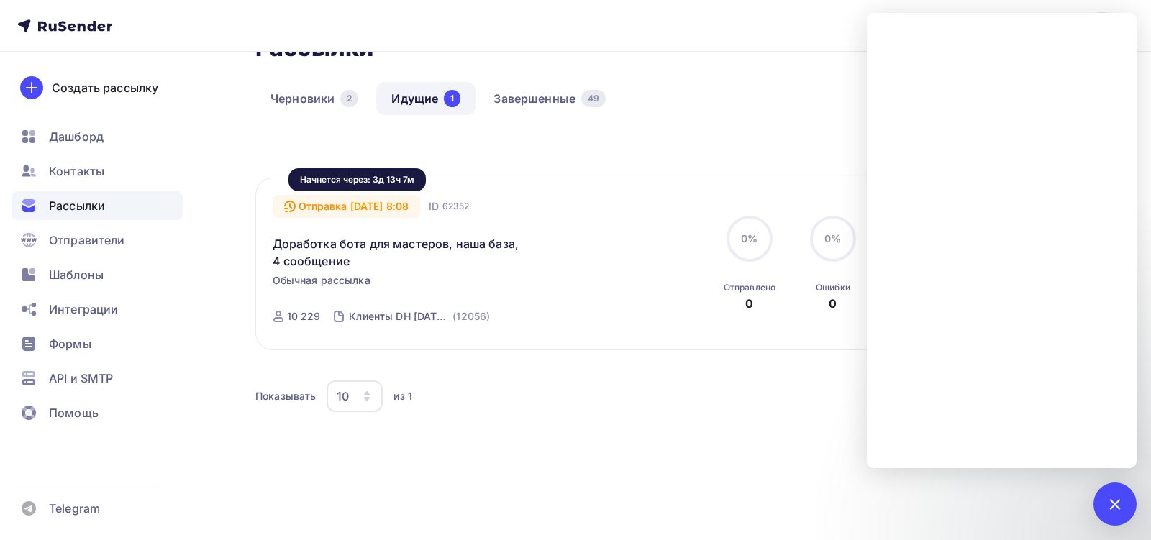
click at [391, 213] on div "Отправка [DATE] 8:08" at bounding box center [347, 206] width 148 height 23
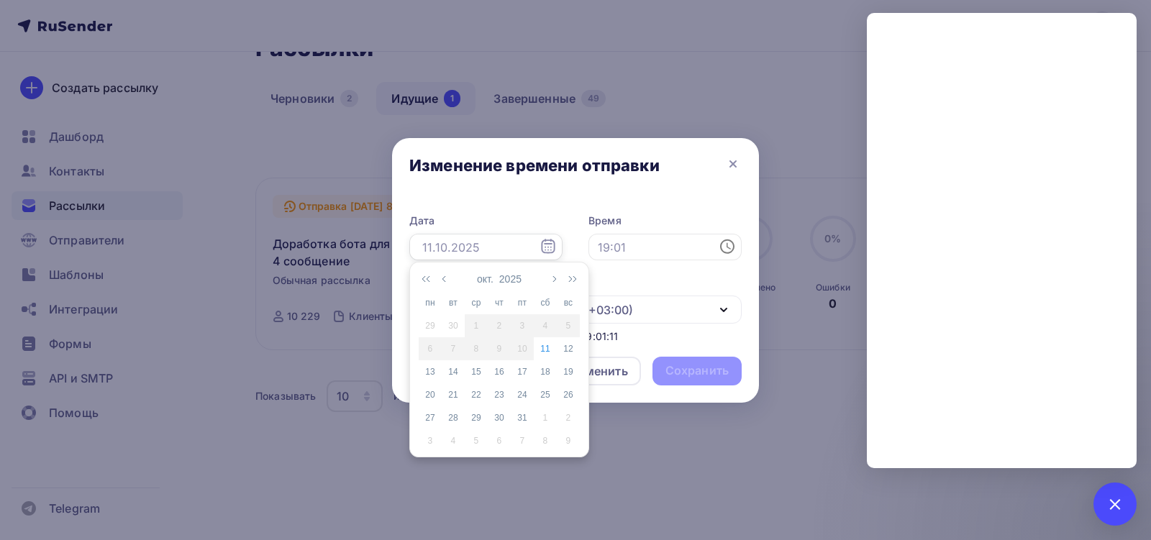
click at [507, 250] on input "text" at bounding box center [485, 247] width 153 height 27
click at [478, 378] on td "15" at bounding box center [476, 371] width 23 height 23
type input "[DATE]"
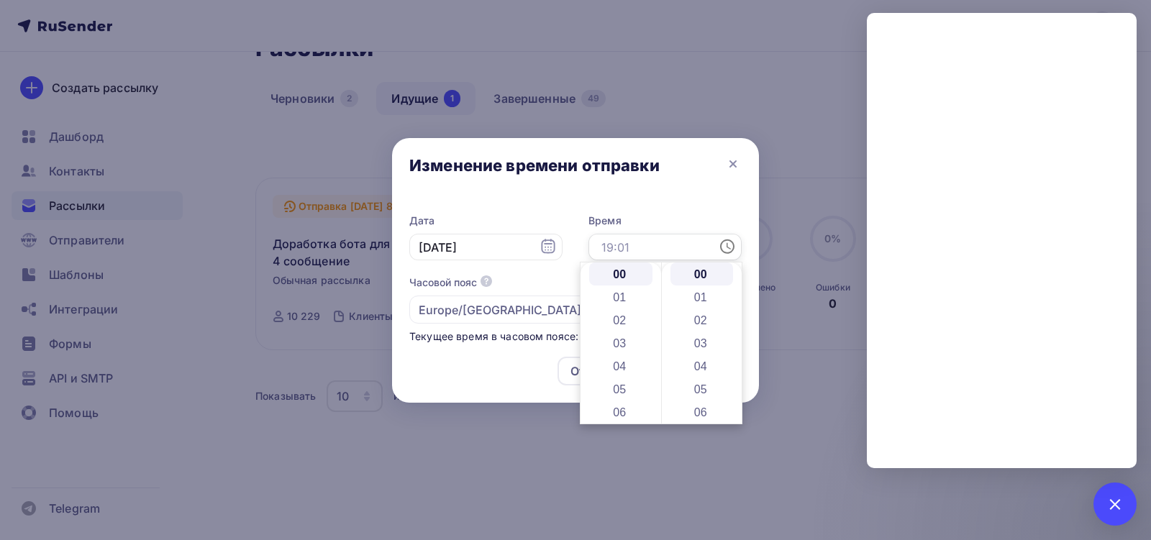
click at [631, 244] on input "text" at bounding box center [664, 247] width 153 height 27
click at [623, 382] on li "08" at bounding box center [620, 383] width 63 height 23
click at [704, 395] on li "08" at bounding box center [701, 399] width 63 height 23
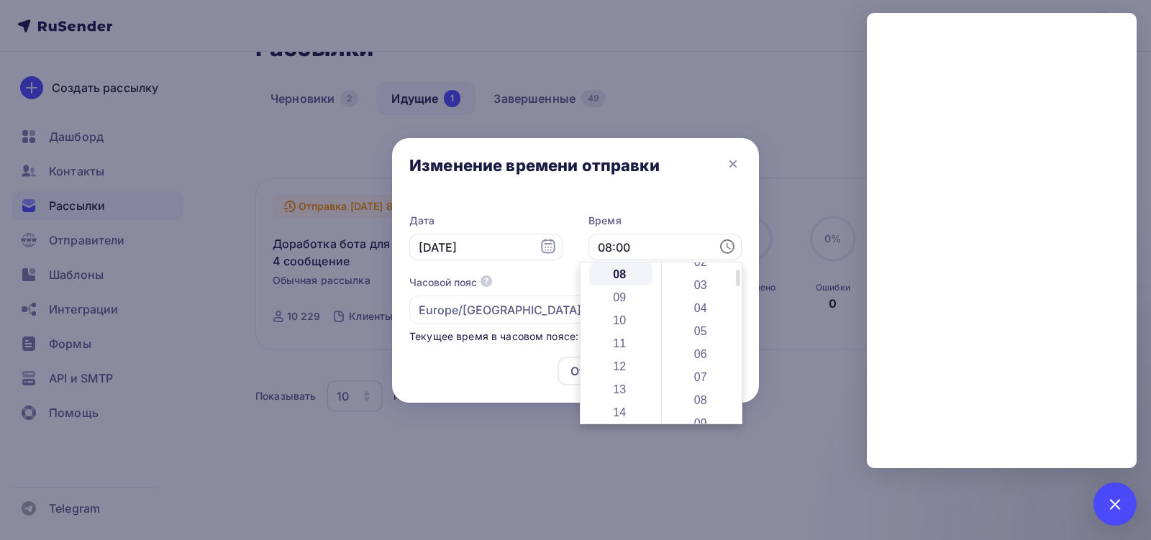
type input "08:08"
click at [699, 199] on div "Дата [DATE] 08:08 Часовой пояс По умолчанию используется часовой пояс из настро…" at bounding box center [575, 272] width 367 height 147
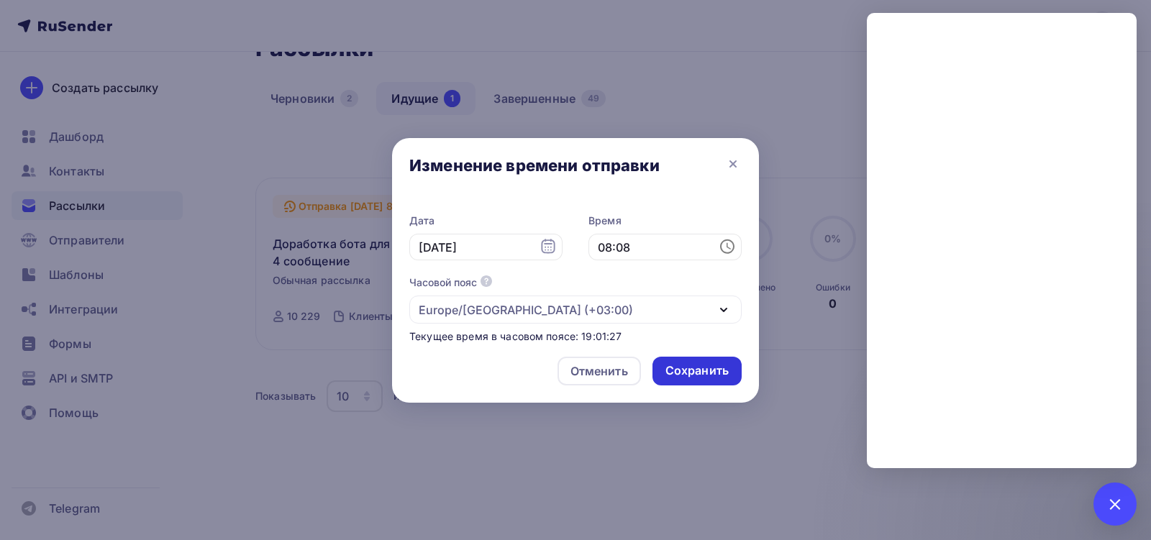
click at [708, 371] on div "Сохранить" at bounding box center [696, 371] width 63 height 17
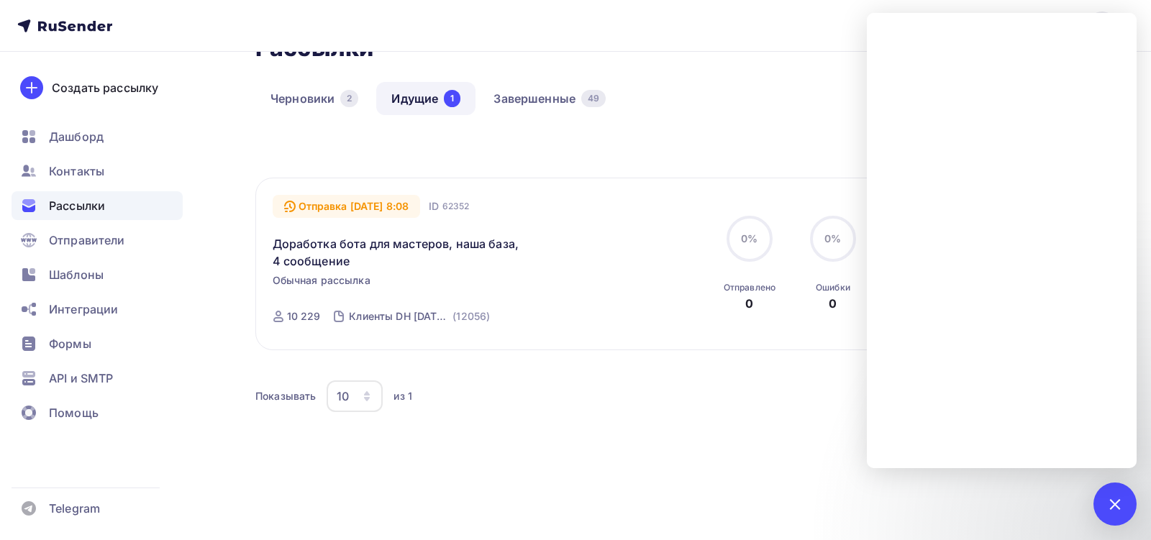
scroll to position [0, 0]
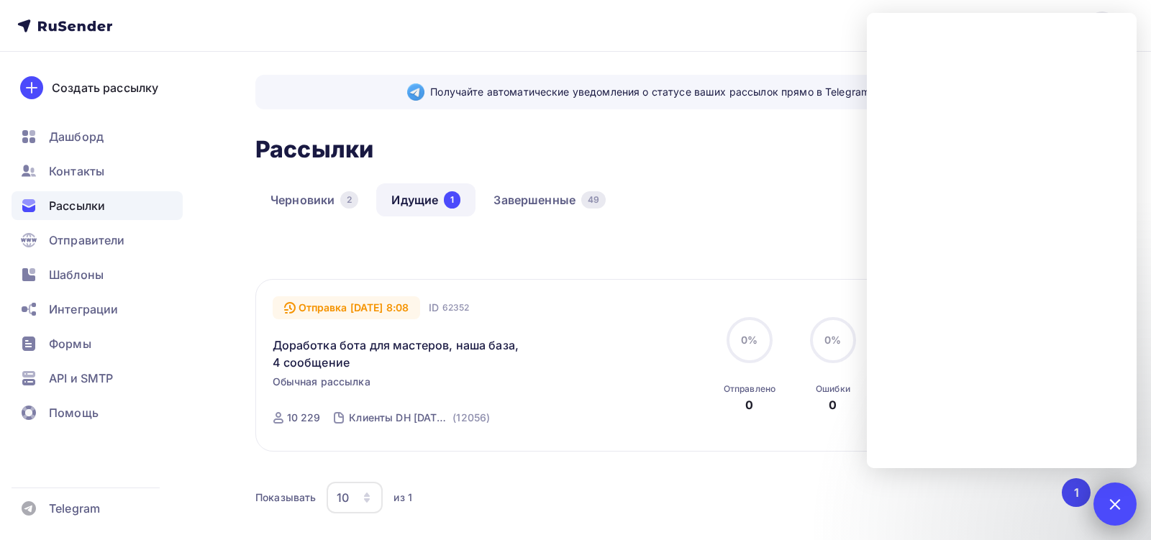
click at [1114, 523] on div at bounding box center [1114, 504] width 43 height 43
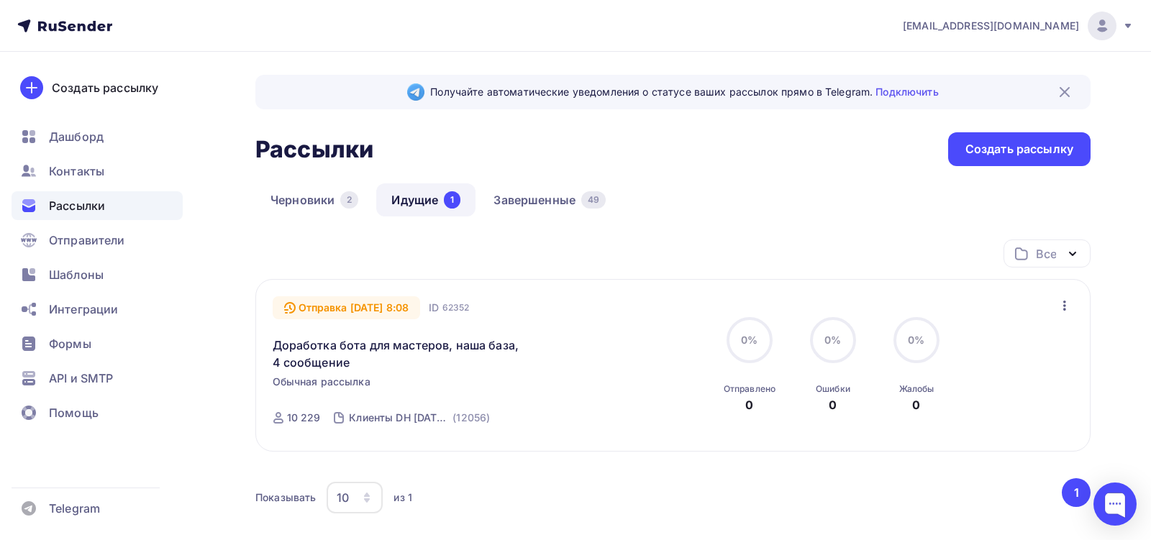
click at [1082, 496] on button "1" at bounding box center [1076, 492] width 29 height 29
click at [1073, 493] on button "1" at bounding box center [1076, 492] width 29 height 29
